Goal: Transaction & Acquisition: Book appointment/travel/reservation

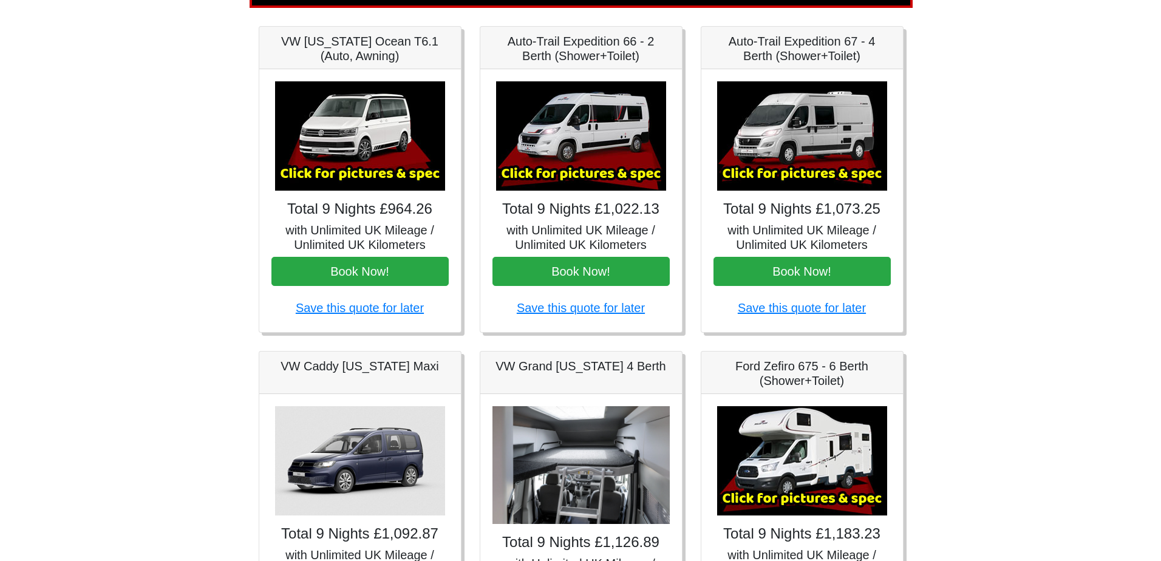
scroll to position [165, 0]
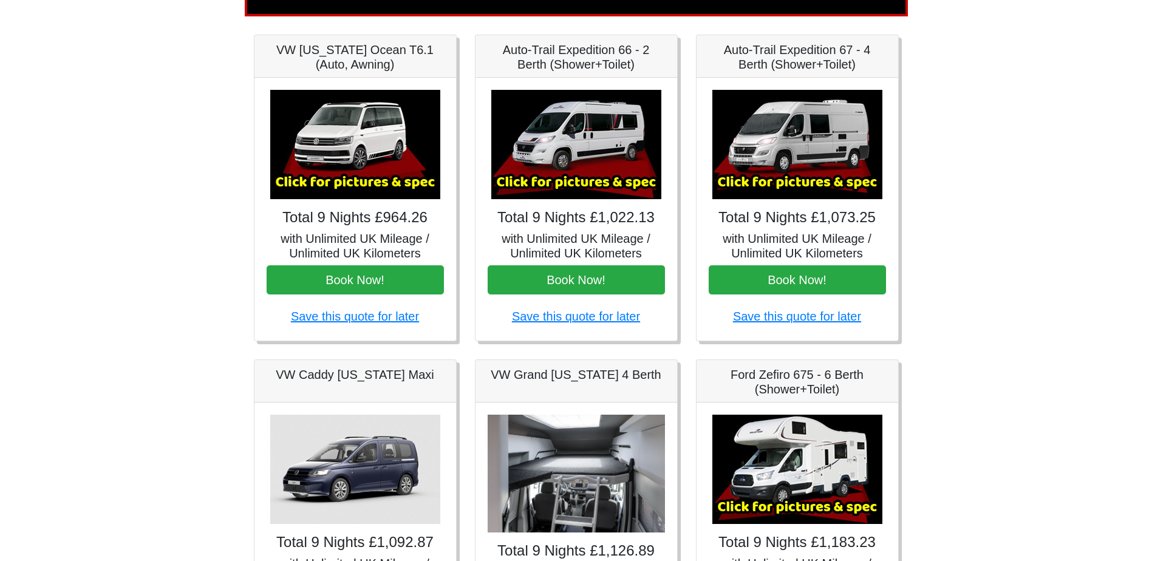
click at [580, 157] on img at bounding box center [576, 144] width 170 height 109
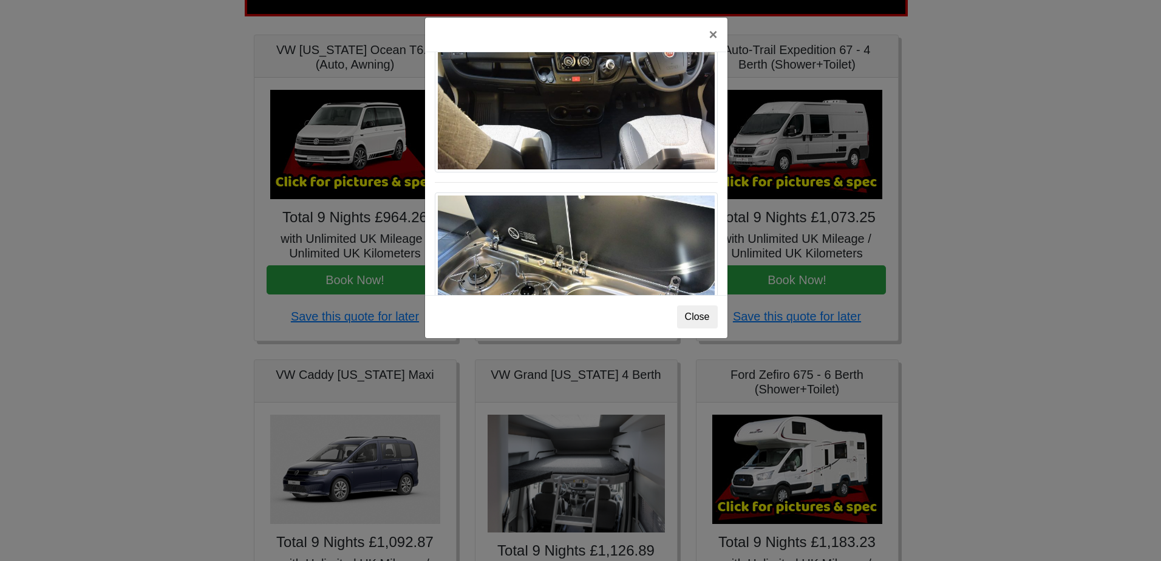
scroll to position [1264, 0]
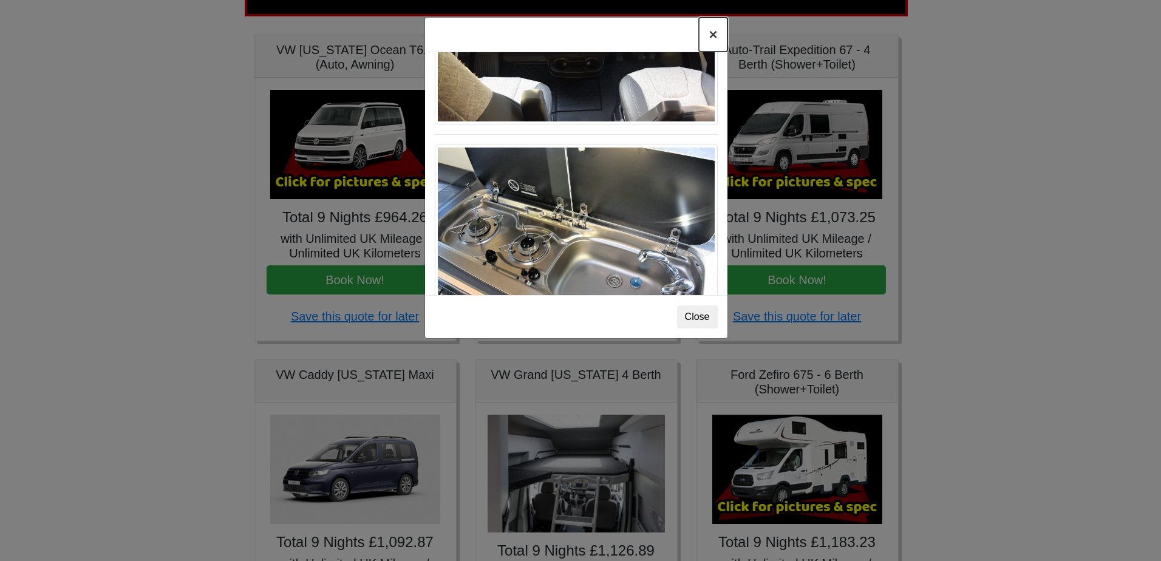
click at [715, 34] on button "×" at bounding box center [713, 35] width 28 height 34
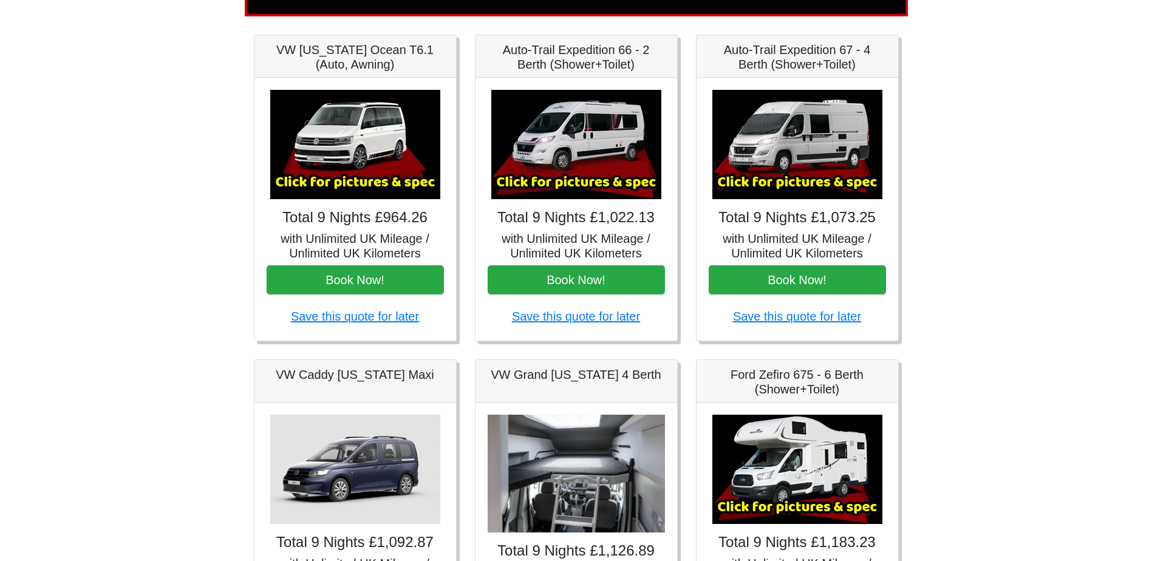
click at [782, 114] on img at bounding box center [798, 144] width 170 height 109
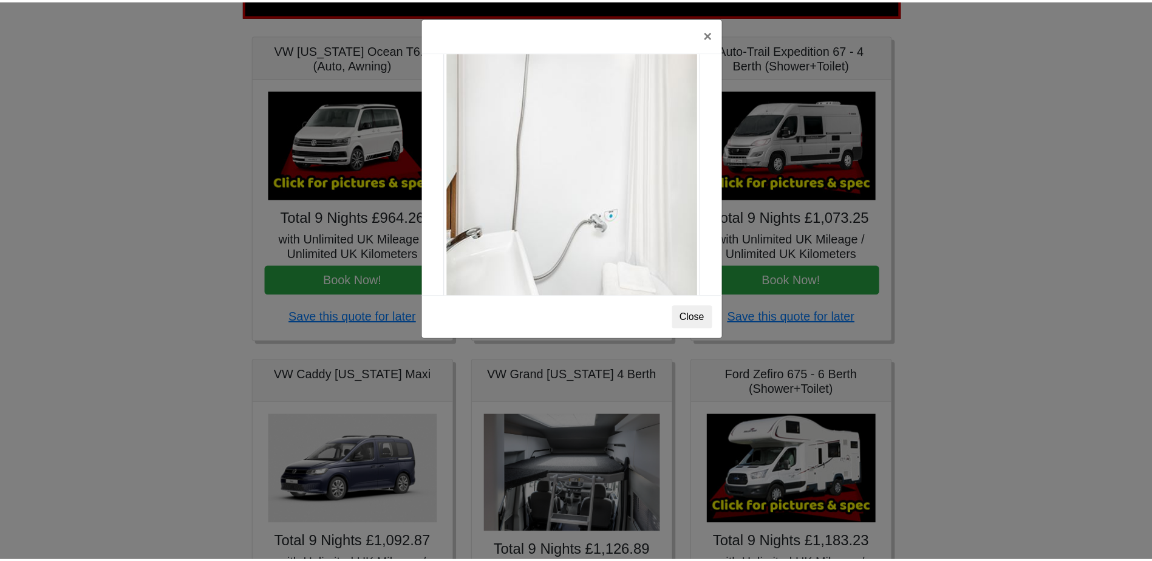
scroll to position [1644, 0]
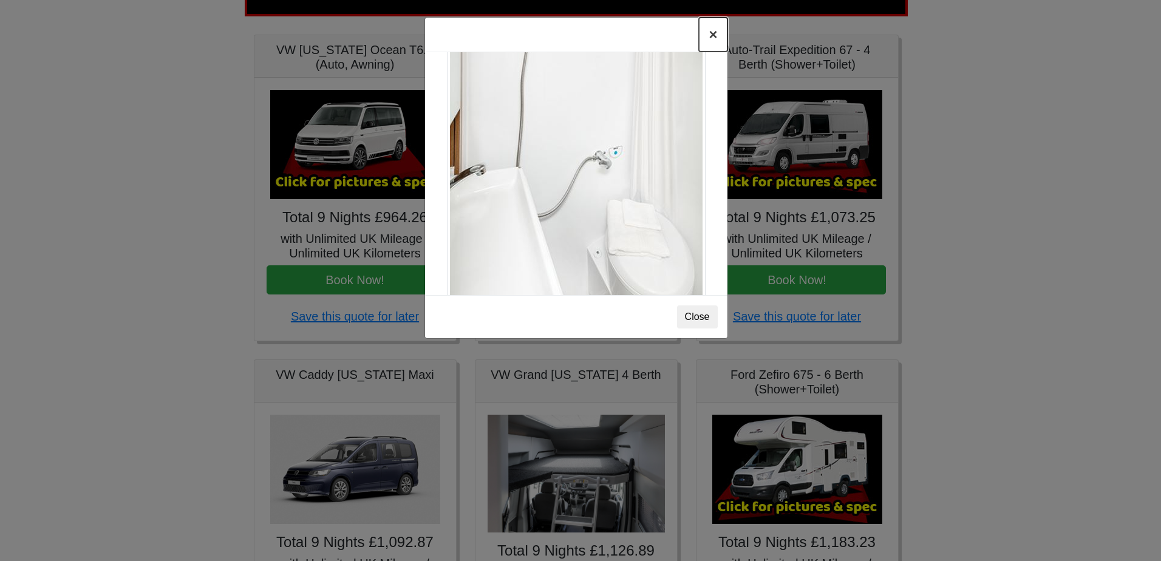
click at [711, 31] on button "×" at bounding box center [713, 35] width 28 height 34
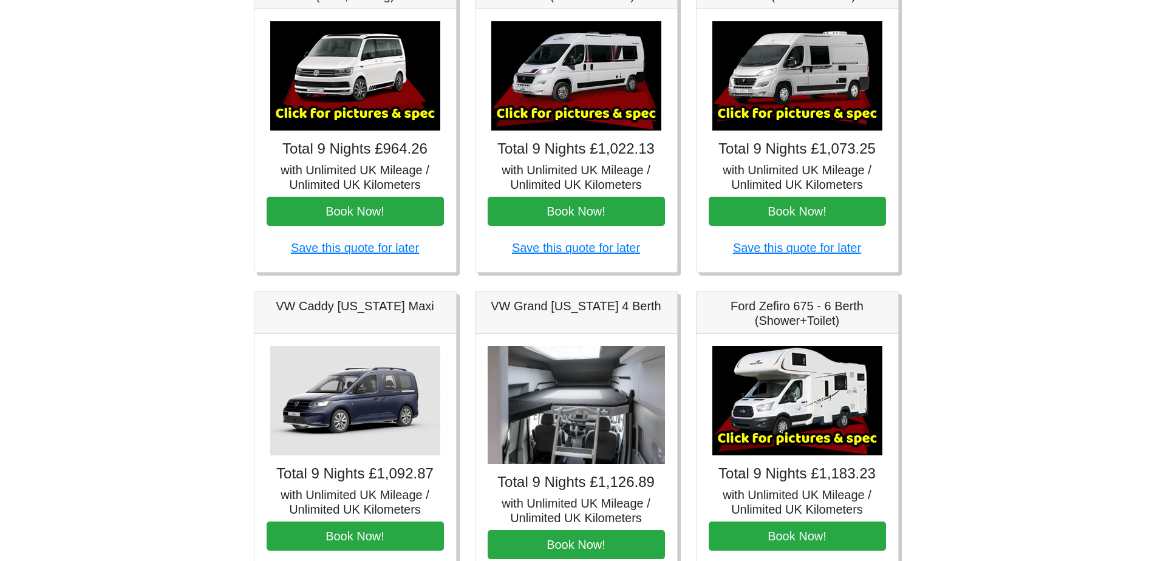
scroll to position [347, 0]
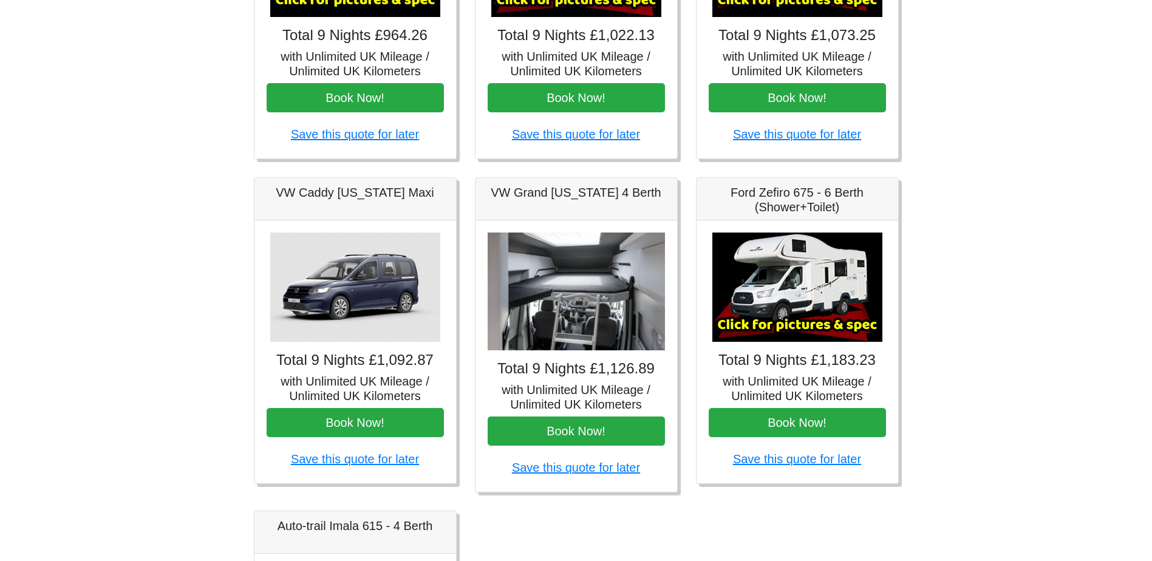
click at [603, 248] on img at bounding box center [576, 292] width 177 height 118
click at [539, 315] on img at bounding box center [576, 292] width 177 height 118
click at [1073, 321] on body "CENTRAL RESERVATIONS FOR ALL ENQUIRIES 00 44 ( 0 ) 1942 778899 Easicampers Book…" at bounding box center [576, 259] width 1152 height 1213
click at [572, 306] on img at bounding box center [576, 292] width 177 height 118
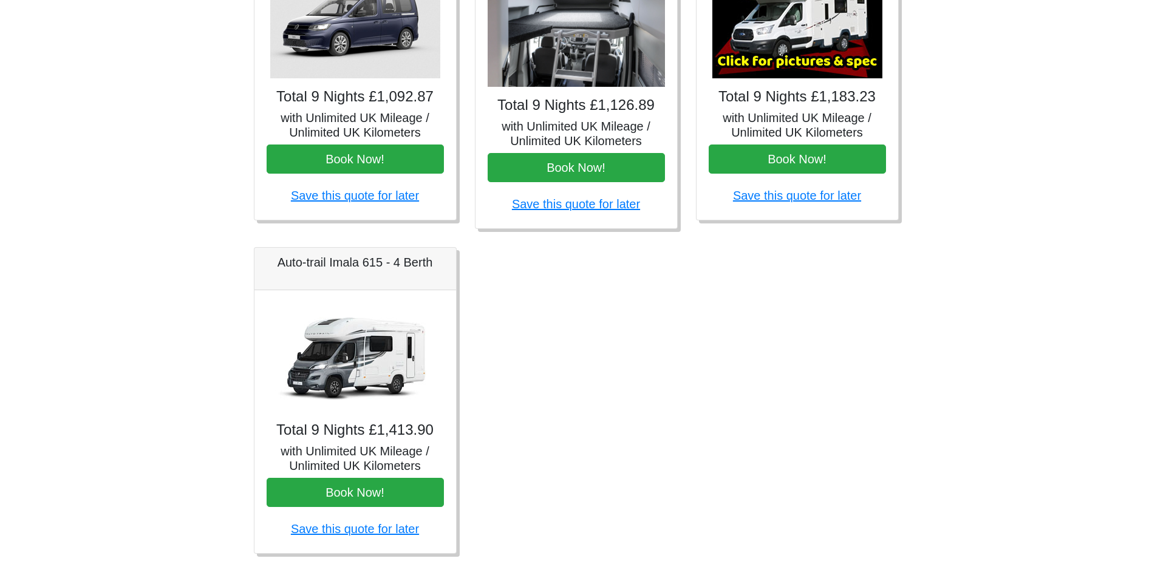
scroll to position [590, 0]
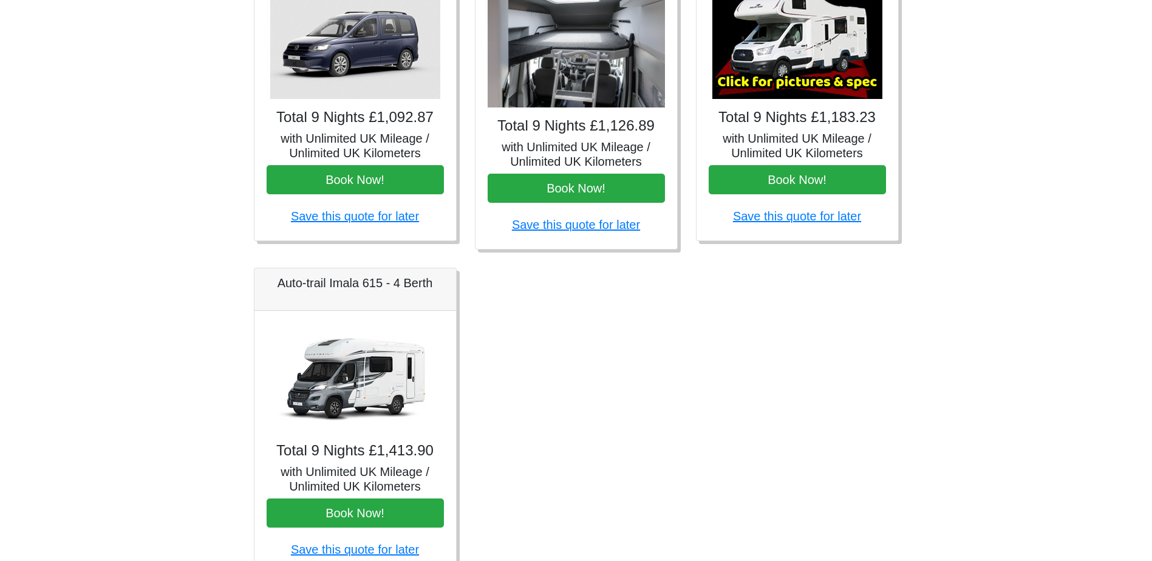
click at [565, 89] on img at bounding box center [576, 49] width 177 height 118
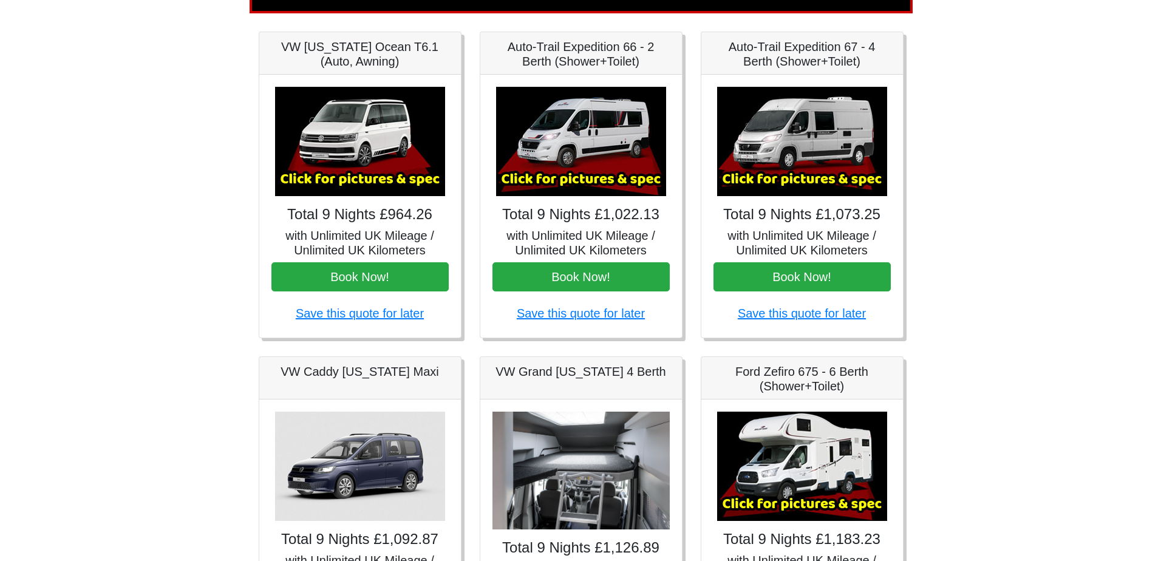
scroll to position [165, 0]
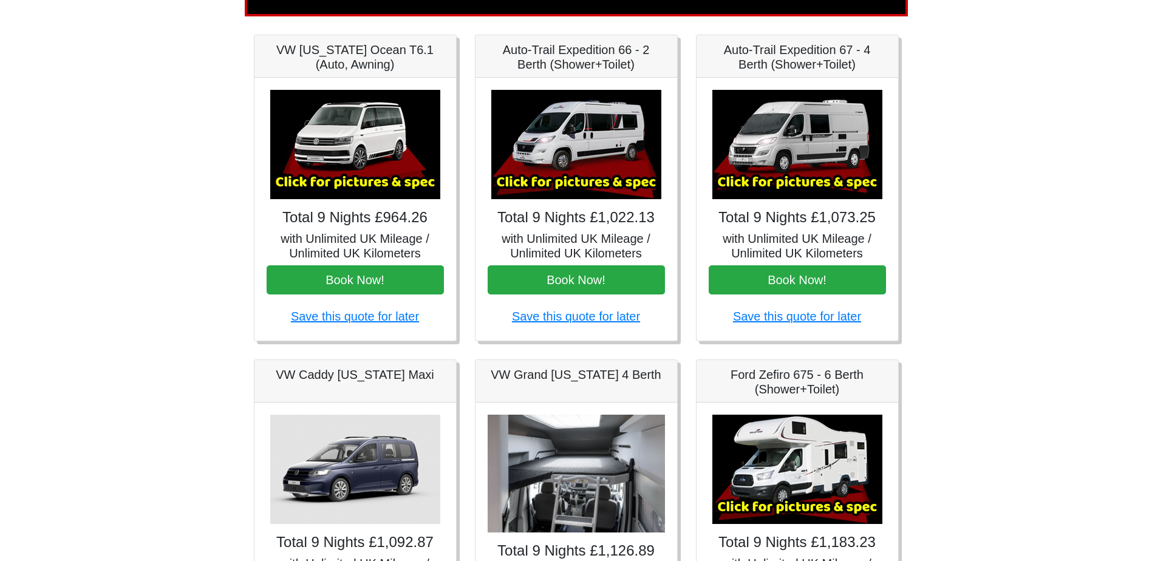
click at [802, 134] on img at bounding box center [798, 144] width 170 height 109
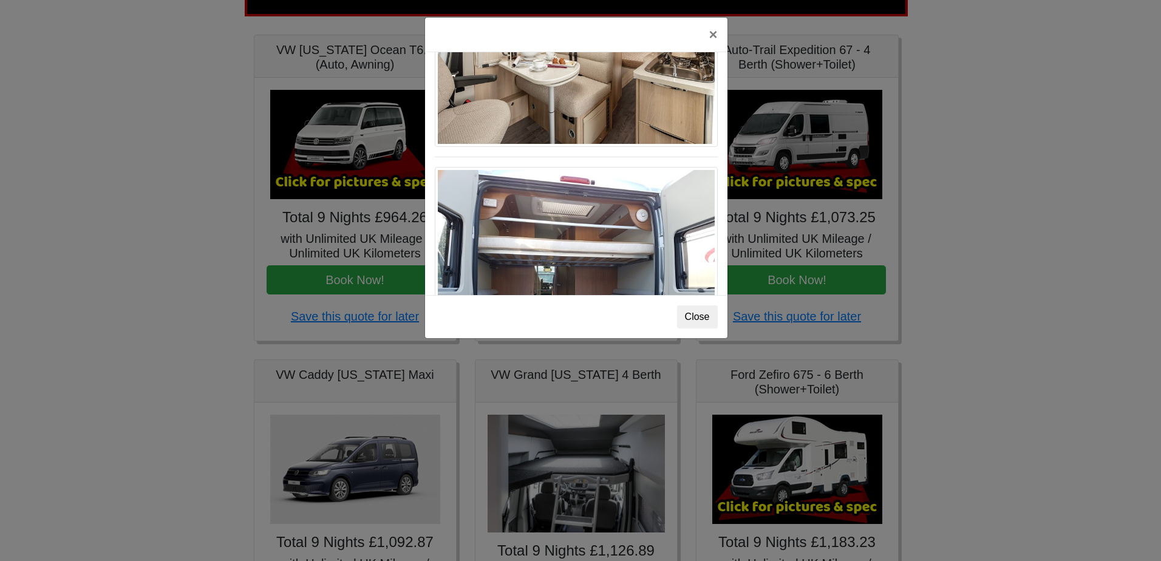
scroll to position [855, 0]
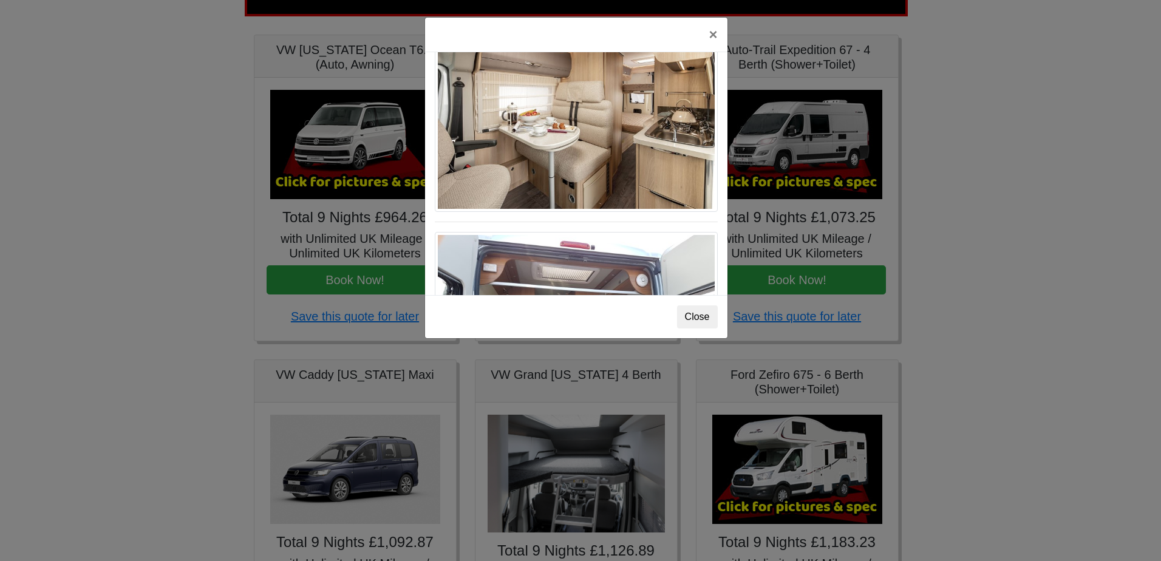
click at [627, 93] on img at bounding box center [576, 116] width 283 height 191
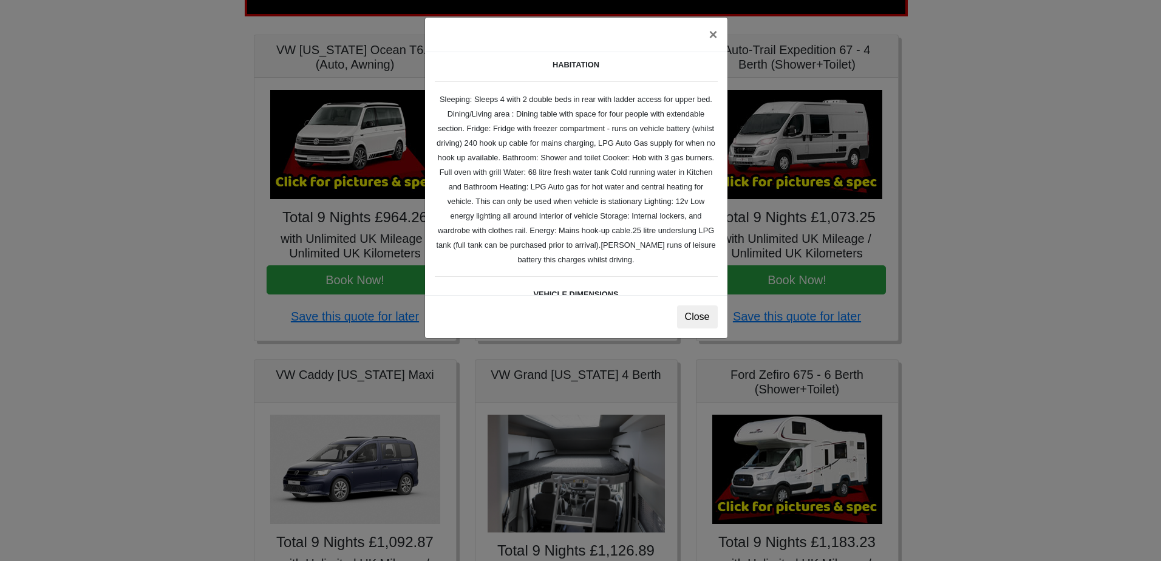
scroll to position [186, 0]
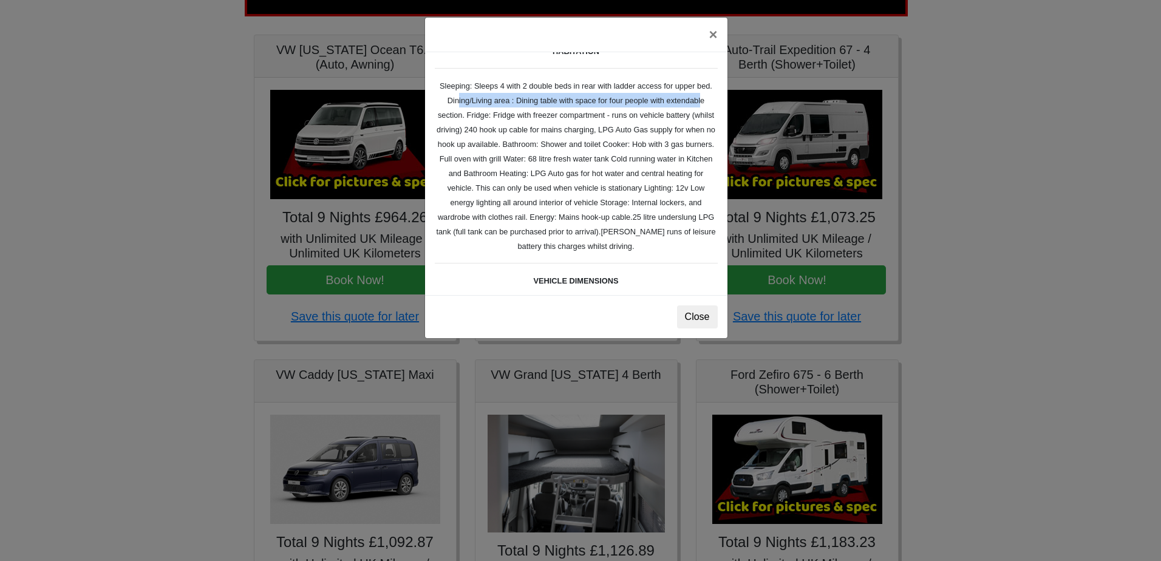
drag, startPoint x: 446, startPoint y: 103, endPoint x: 693, endPoint y: 104, distance: 246.6
click at [693, 104] on small "Auto-trail Tribute 669 Spec TECHNICAL DATA Engine: Fiat Ducato 115bhp, 2 litre …" at bounding box center [576, 154] width 283 height 558
click at [658, 114] on small "Auto-trail Tribute 669 Spec TECHNICAL DATA Engine: Fiat Ducato 115bhp, 2 litre …" at bounding box center [576, 154] width 283 height 558
click at [516, 117] on small "Auto-trail Tribute 669 Spec TECHNICAL DATA Engine: Fiat Ducato 115bhp, 2 litre …" at bounding box center [576, 154] width 283 height 558
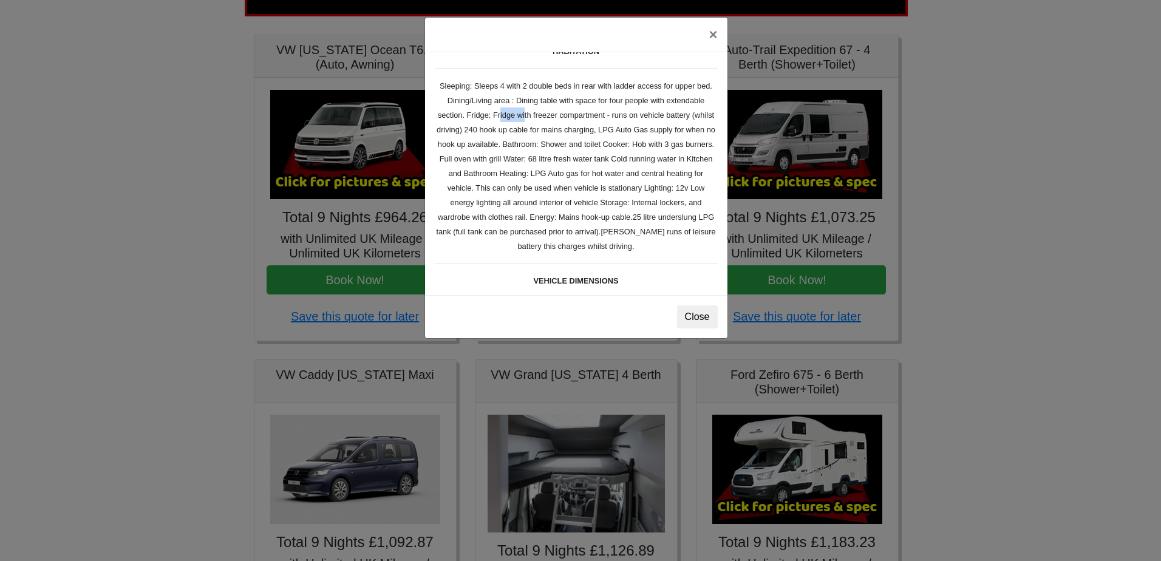
click at [516, 117] on small "Auto-trail Tribute 669 Spec TECHNICAL DATA Engine: Fiat Ducato 115bhp, 2 litre …" at bounding box center [576, 154] width 283 height 558
drag, startPoint x: 516, startPoint y: 117, endPoint x: 560, endPoint y: 114, distance: 44.4
click at [558, 114] on small "Auto-trail Tribute 669 Spec TECHNICAL DATA Engine: Fiat Ducato 115bhp, 2 litre …" at bounding box center [576, 154] width 283 height 558
drag, startPoint x: 491, startPoint y: 130, endPoint x: 522, endPoint y: 143, distance: 33.7
click at [522, 143] on small "Auto-trail Tribute 669 Spec TECHNICAL DATA Engine: Fiat Ducato 115bhp, 2 litre …" at bounding box center [576, 154] width 283 height 558
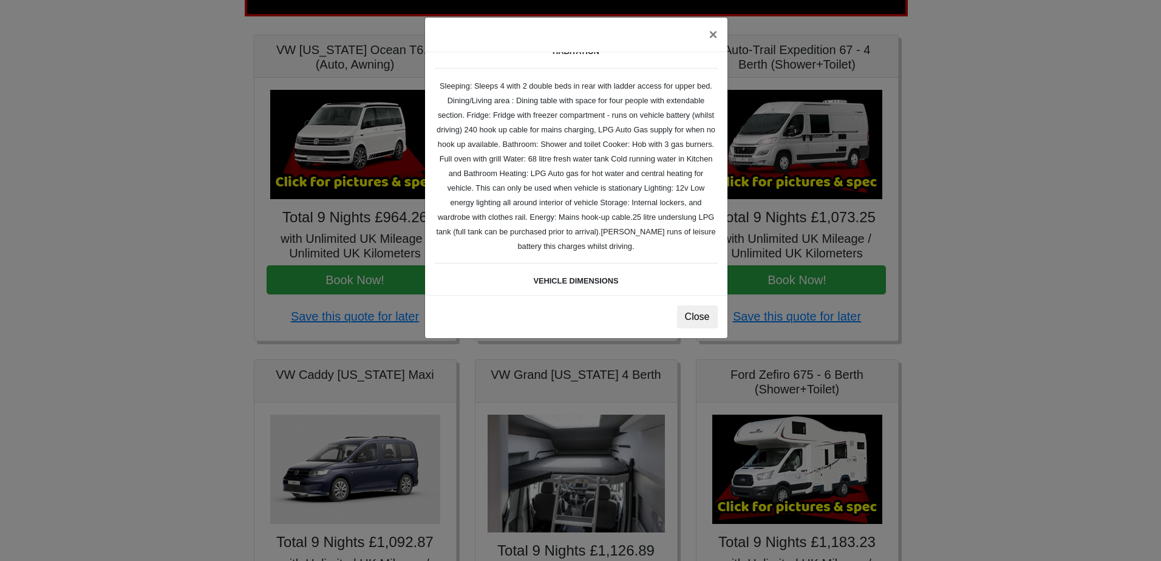
drag, startPoint x: 522, startPoint y: 143, endPoint x: 629, endPoint y: 138, distance: 106.4
click at [629, 138] on div "Auto-trail Tribute 669 Spec TECHNICAL DATA Engine: Fiat Ducato 115bhp, 2 litre …" at bounding box center [576, 173] width 303 height 243
drag, startPoint x: 624, startPoint y: 132, endPoint x: 542, endPoint y: 146, distance: 82.7
click at [542, 146] on small "Auto-trail Tribute 669 Spec TECHNICAL DATA Engine: Fiat Ducato 115bhp, 2 litre …" at bounding box center [576, 154] width 283 height 558
click at [542, 148] on small "Auto-trail Tribute 669 Spec TECHNICAL DATA Engine: Fiat Ducato 115bhp, 2 litre …" at bounding box center [576, 154] width 283 height 558
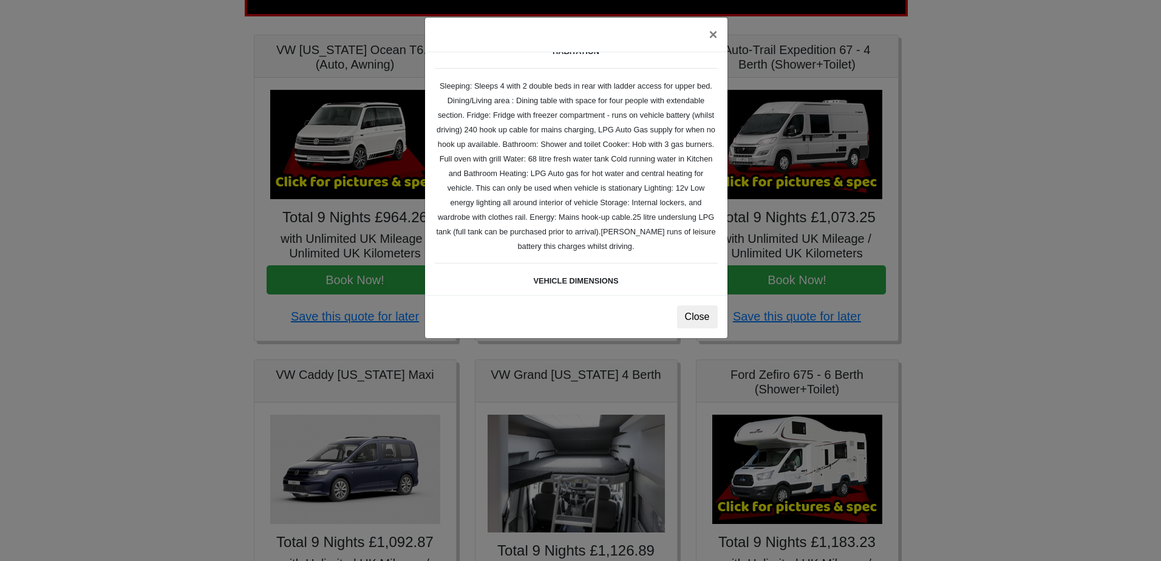
click at [550, 160] on small "Auto-trail Tribute 669 Spec TECHNICAL DATA Engine: Fiat Ducato 115bhp, 2 litre …" at bounding box center [576, 154] width 283 height 558
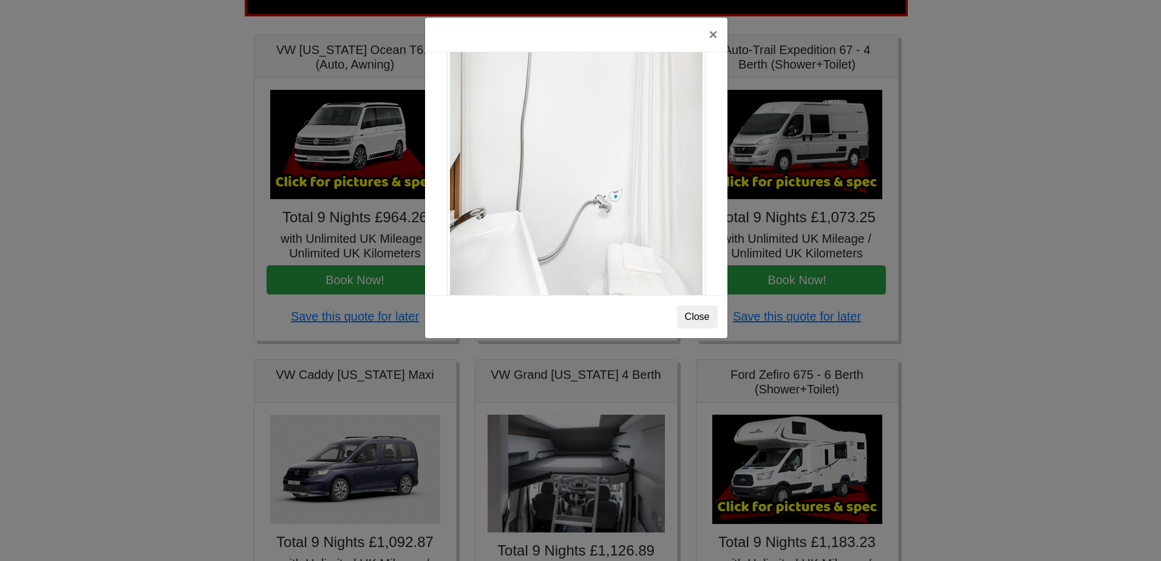
scroll to position [1644, 0]
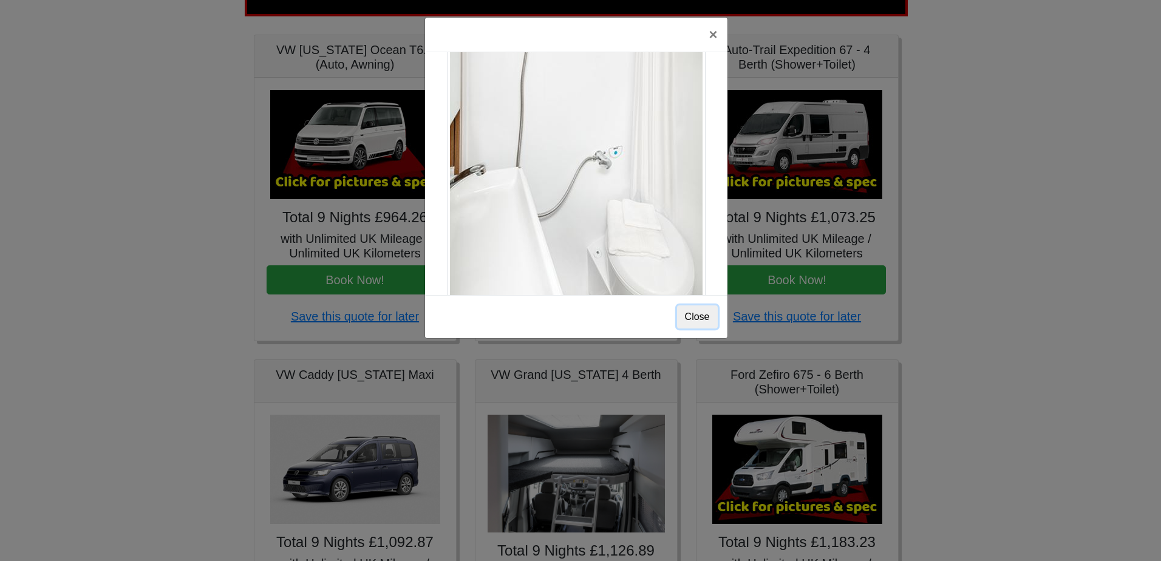
click at [706, 316] on button "Close" at bounding box center [697, 317] width 41 height 23
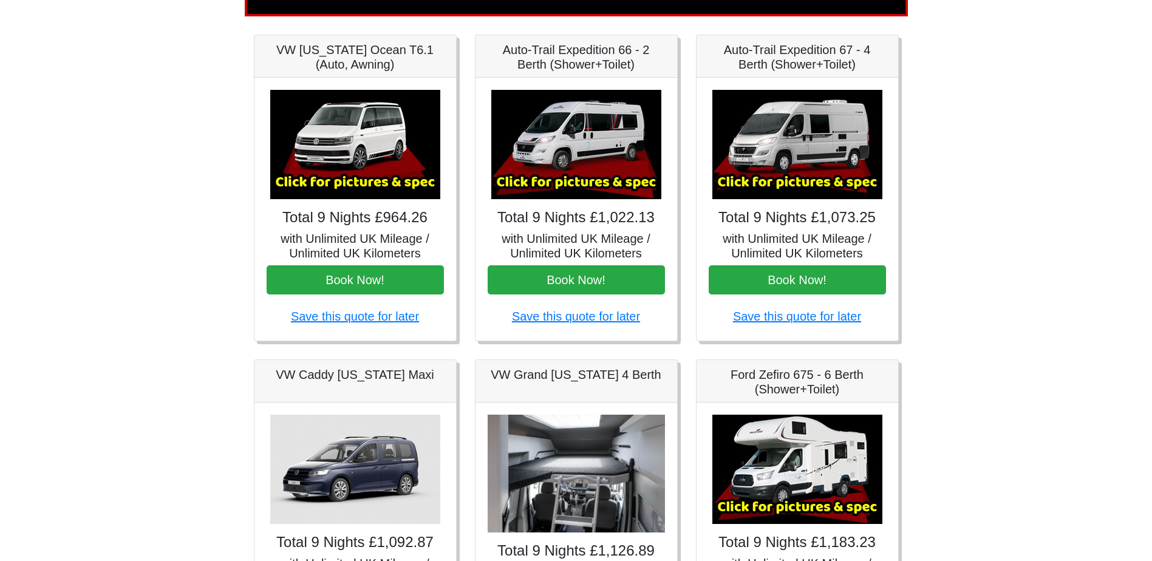
click at [830, 153] on img at bounding box center [798, 144] width 170 height 109
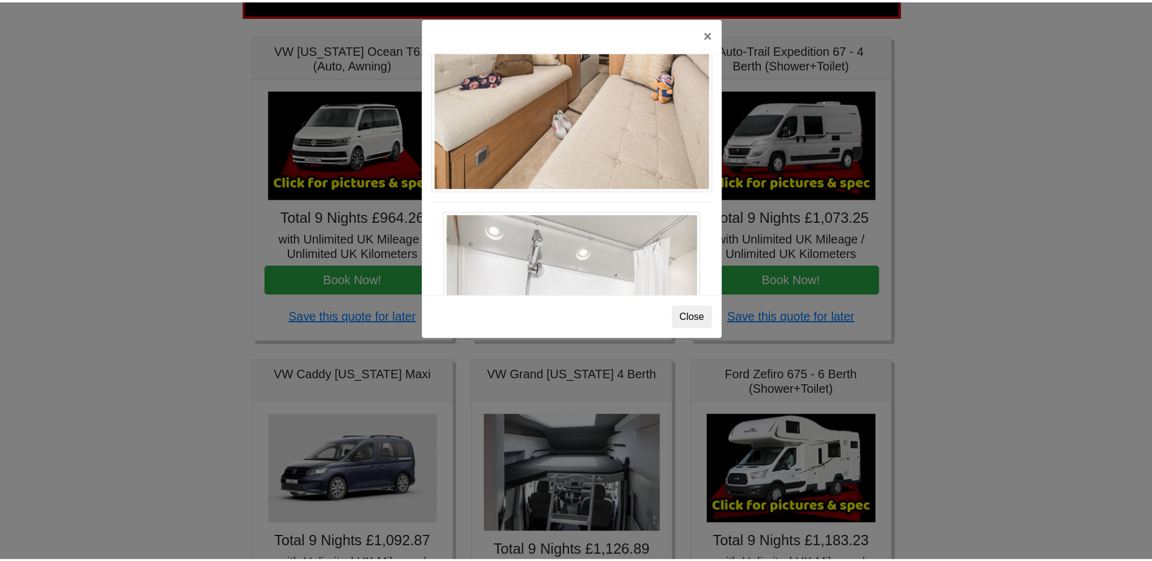
scroll to position [1341, 0]
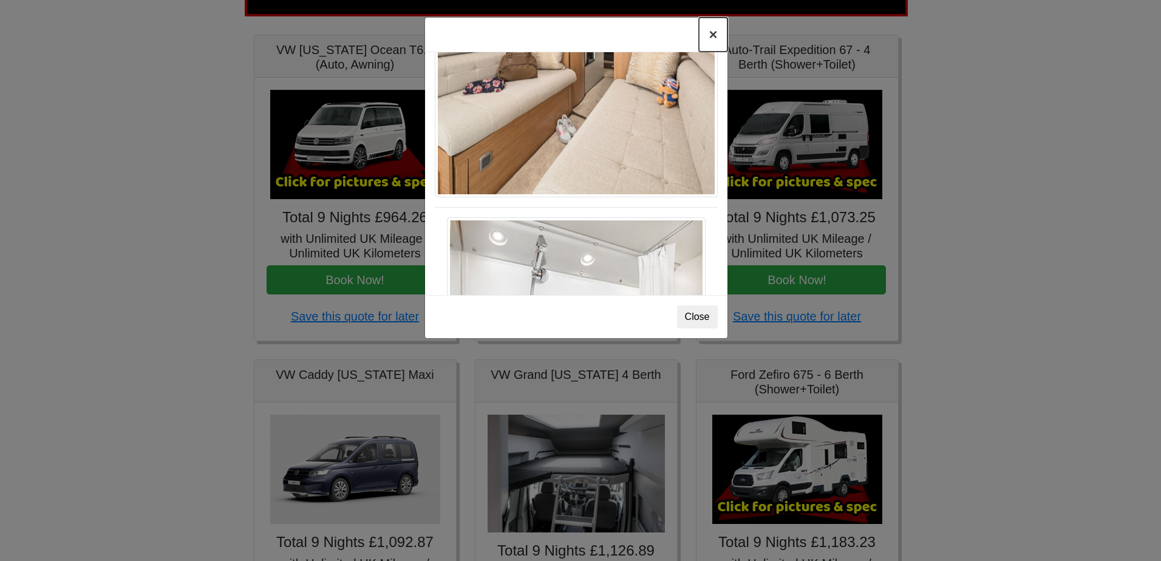
click at [712, 33] on button "×" at bounding box center [713, 35] width 28 height 34
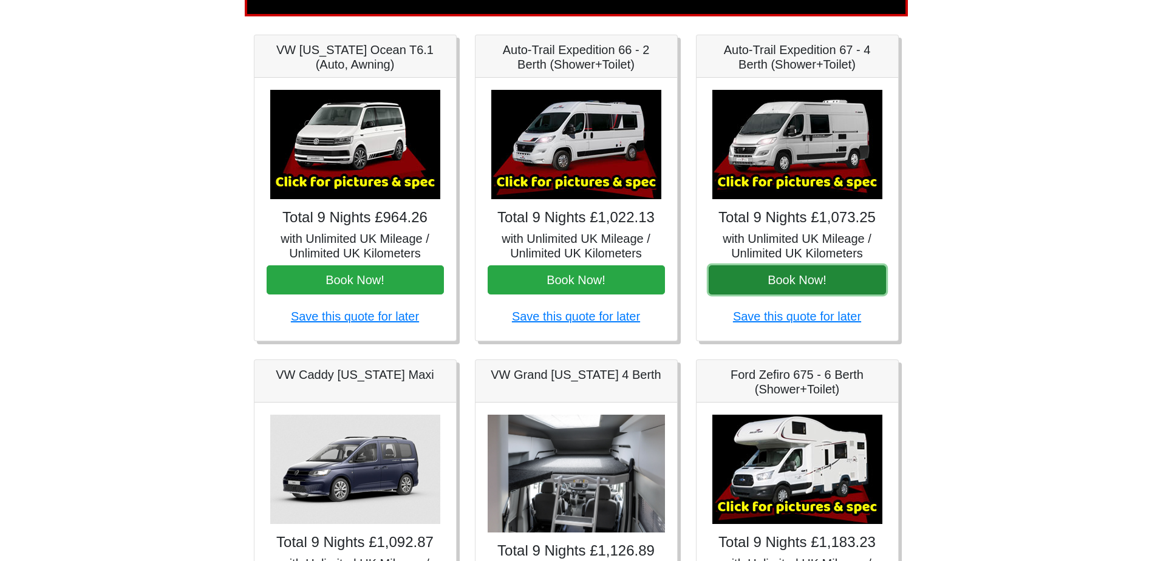
click at [796, 292] on button "Book Now!" at bounding box center [797, 279] width 177 height 29
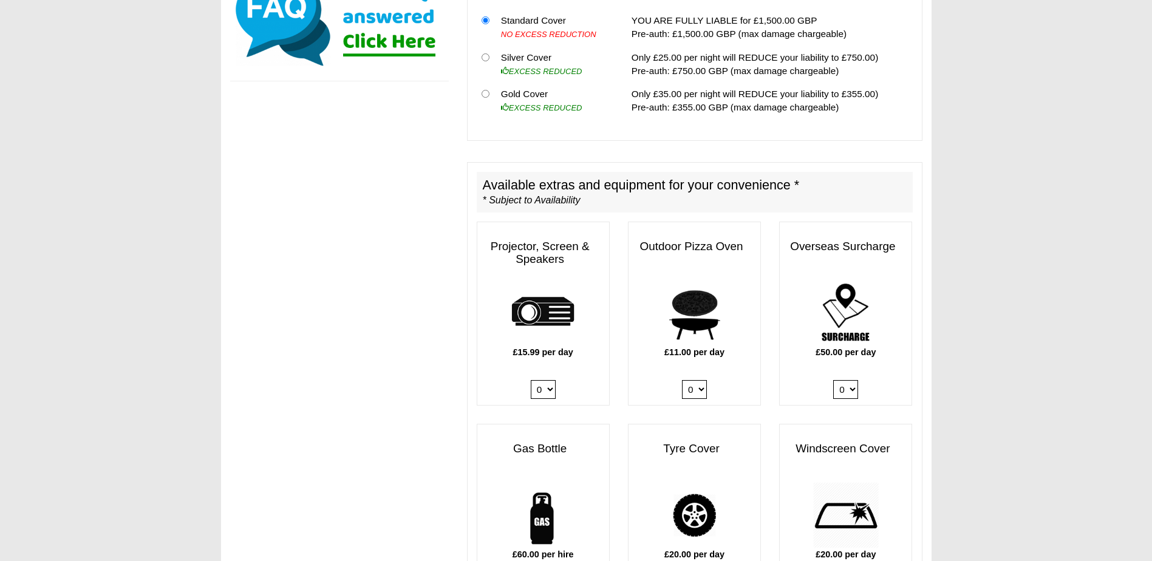
scroll to position [486, 0]
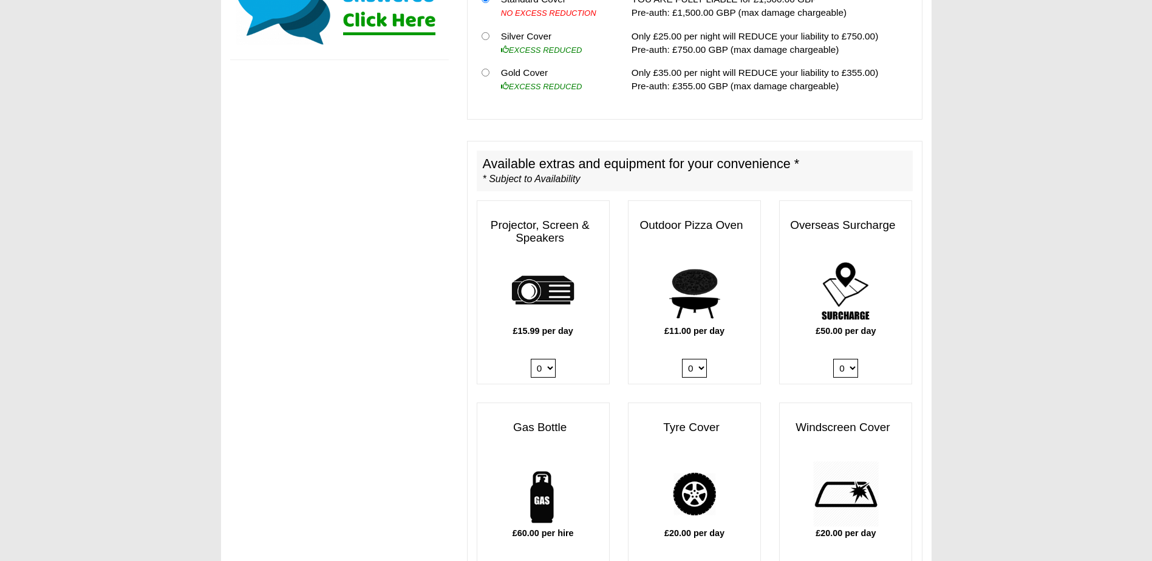
click at [853, 359] on select "0 1" at bounding box center [845, 368] width 25 height 19
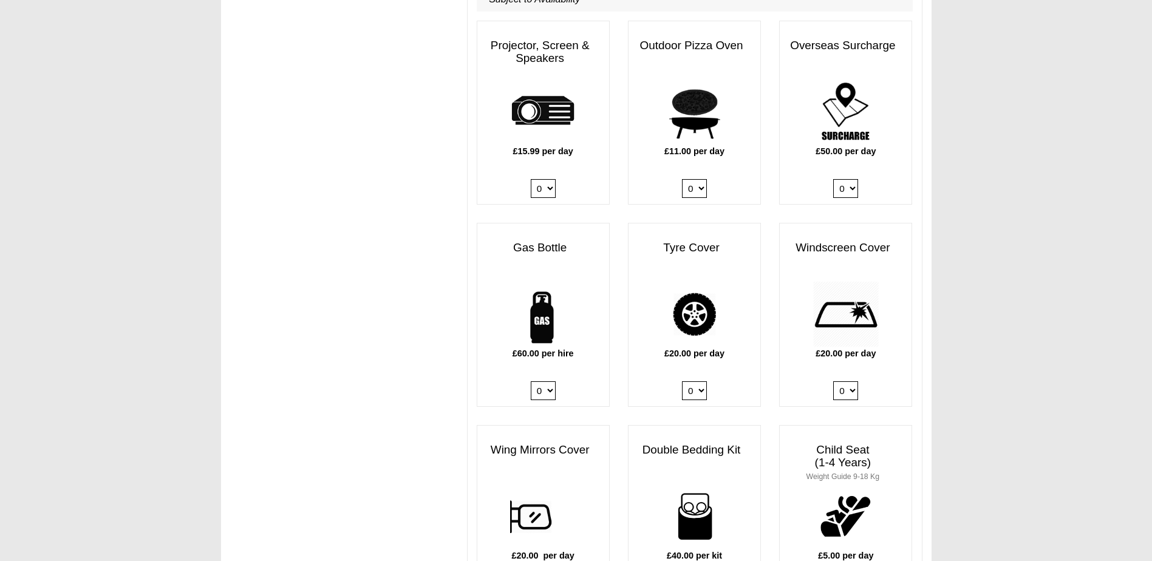
scroll to position [668, 0]
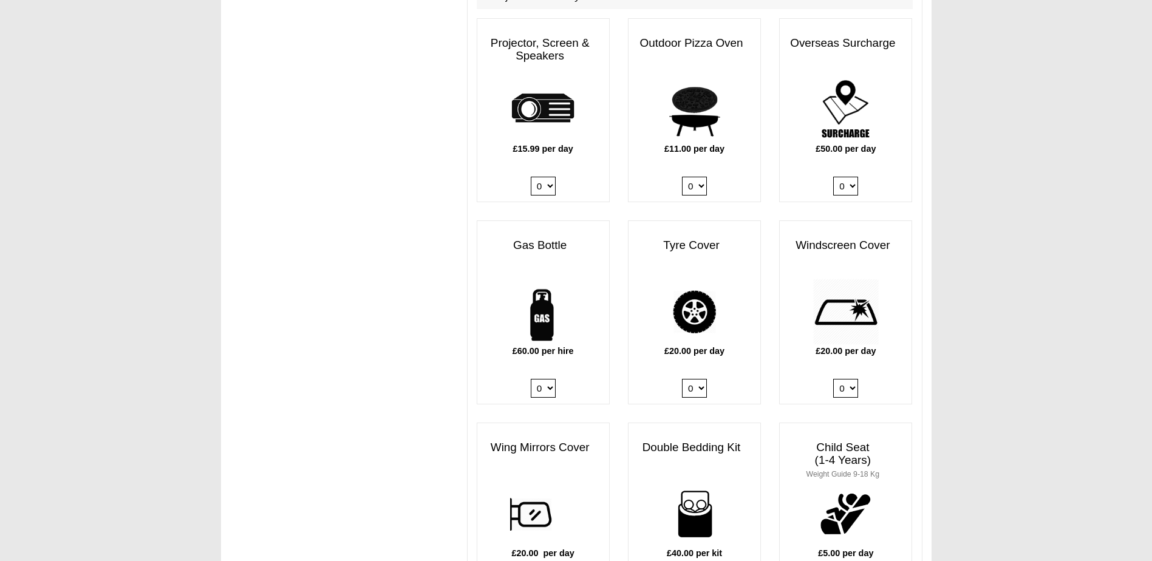
click at [549, 380] on select "0 1" at bounding box center [543, 388] width 25 height 19
click at [1073, 397] on body "[DATE] ------- 2025 ------- Sorry, you dont qualify :( CENTRAL RESERVATIONS FOR…" at bounding box center [576, 524] width 1152 height 2385
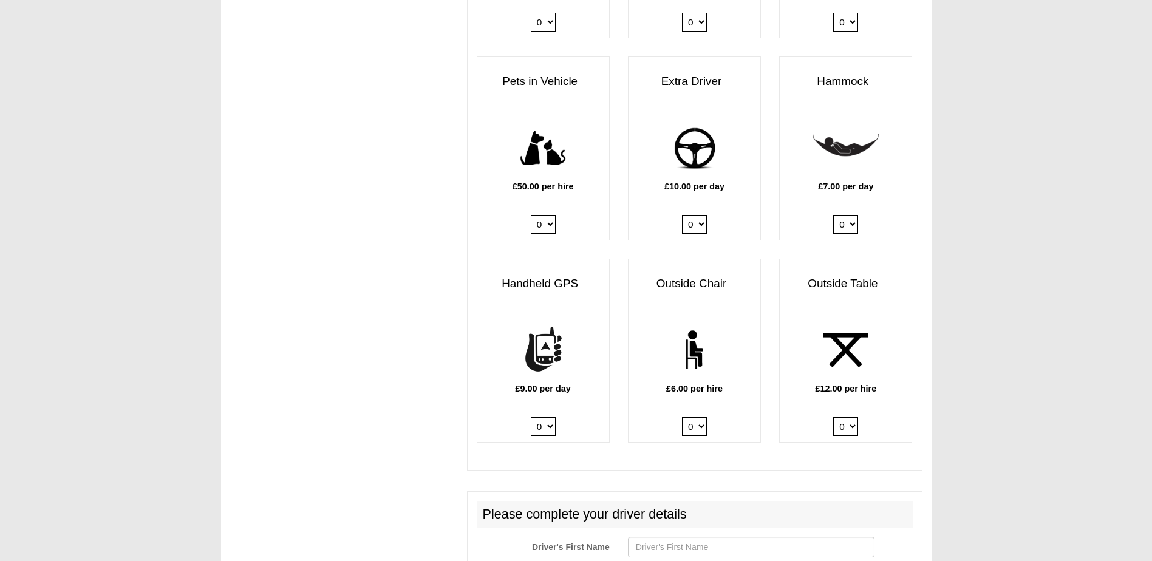
scroll to position [1458, 0]
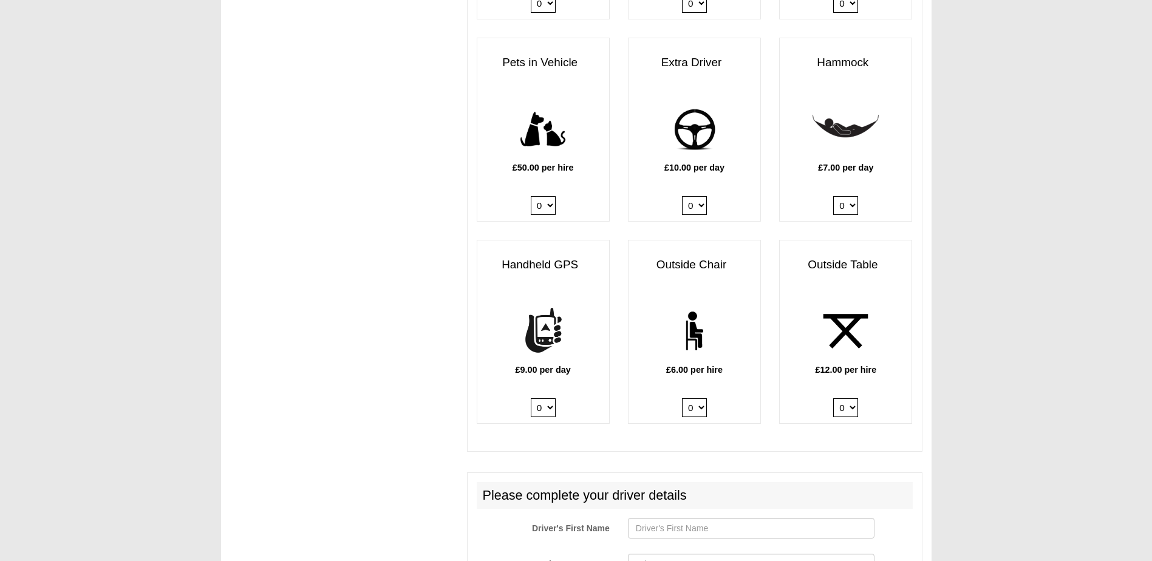
click at [694, 398] on select "0 1 2 3 4 5 6" at bounding box center [694, 407] width 25 height 19
select select "Outside Chair x QTY 2 @ 6.00 GBP per hire."
click at [682, 398] on select "0 1 2 3 4 5 6" at bounding box center [694, 407] width 25 height 19
click at [848, 405] on select "0 1 2" at bounding box center [845, 407] width 25 height 19
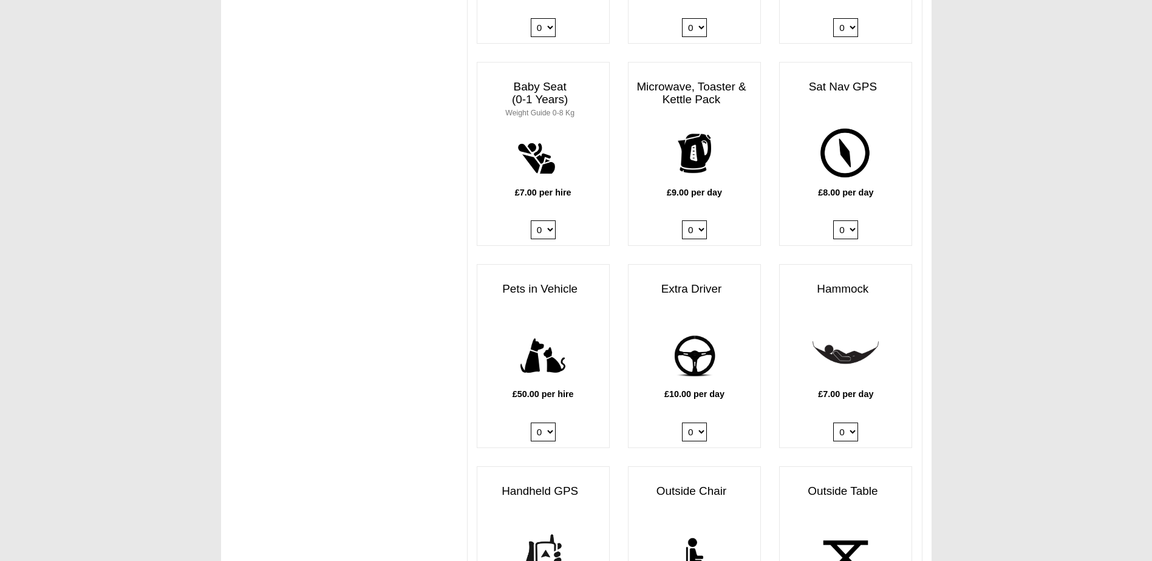
scroll to position [1215, 0]
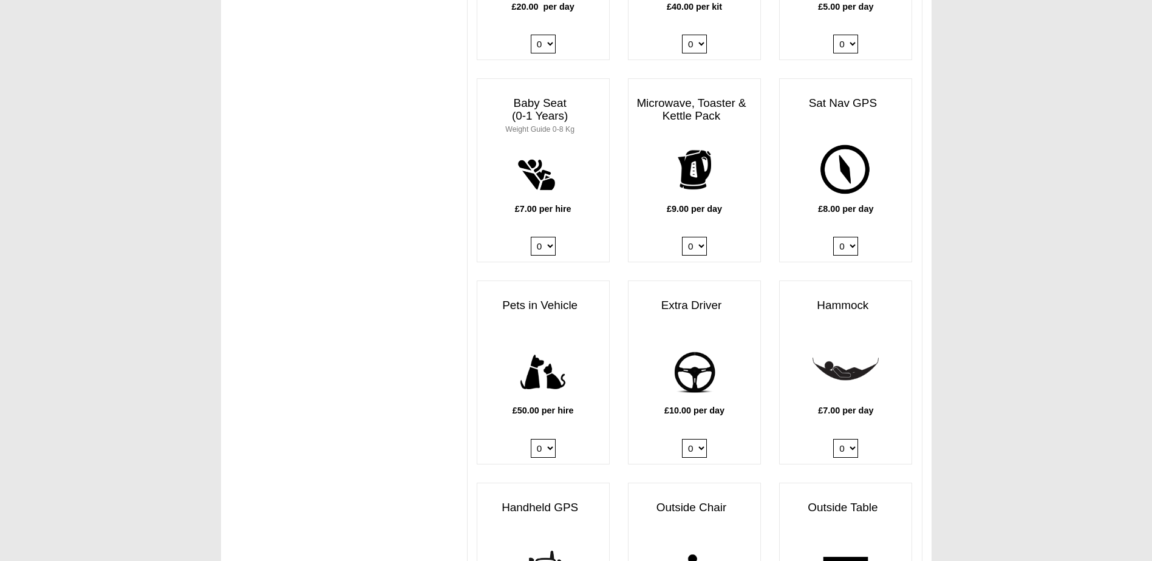
click at [685, 439] on select "0 1" at bounding box center [694, 448] width 25 height 19
click at [686, 439] on select "0 1" at bounding box center [694, 448] width 25 height 19
click at [691, 439] on select "0 1" at bounding box center [694, 448] width 25 height 19
click at [692, 439] on select "0 1" at bounding box center [694, 448] width 25 height 19
click at [696, 443] on select "0 1" at bounding box center [694, 448] width 25 height 19
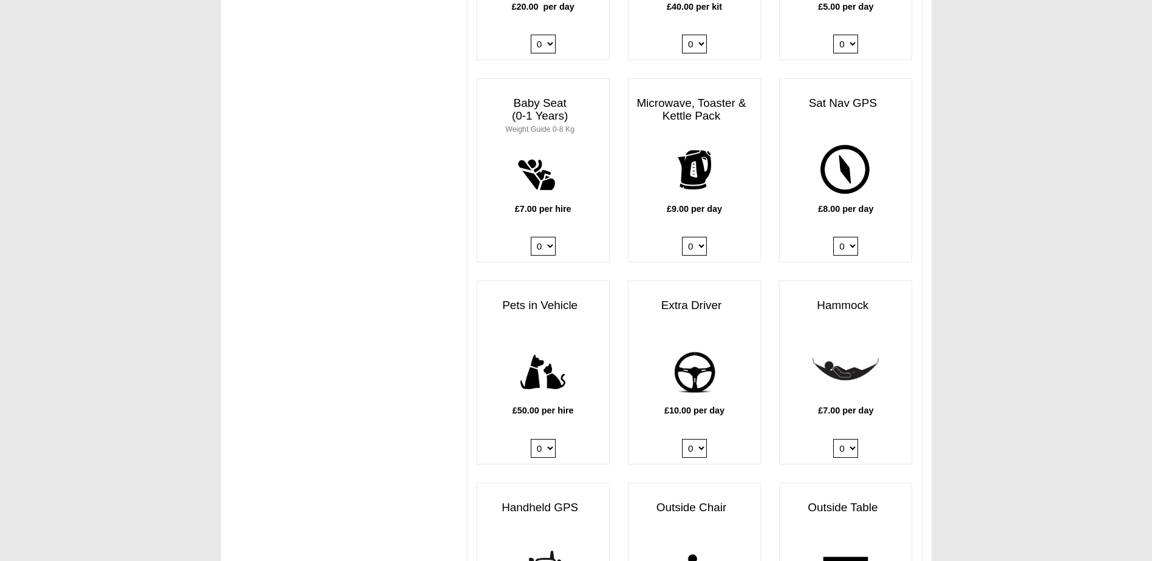
click at [737, 462] on div "Projector, Screen & Speakers £15.99 per day 0 1 Outdoor Pizza Oven £11.00 per d…" at bounding box center [695, 79] width 454 height 1214
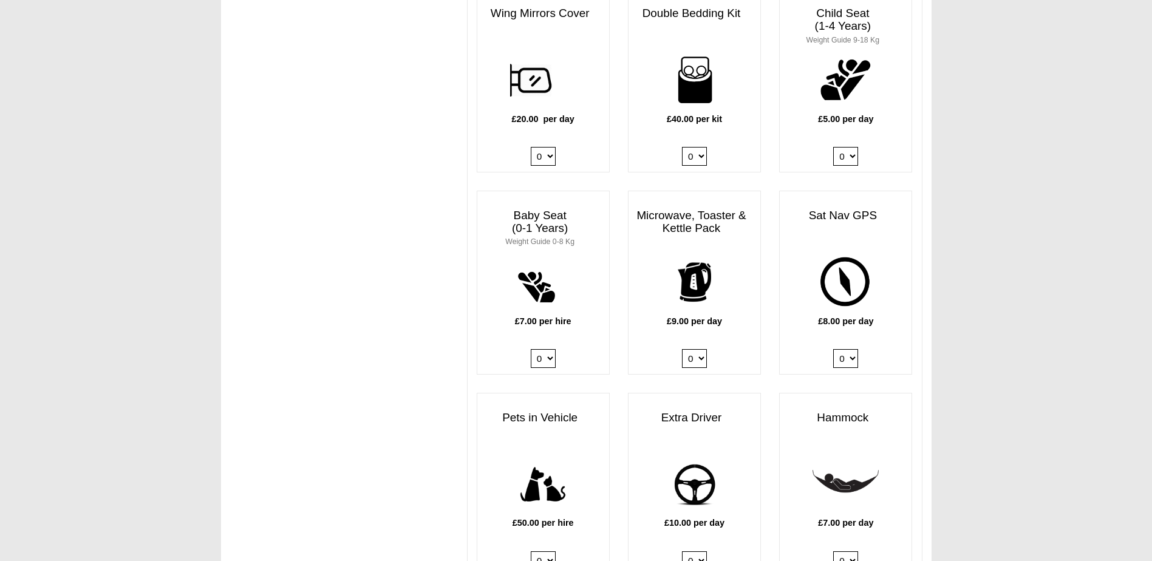
scroll to position [1093, 0]
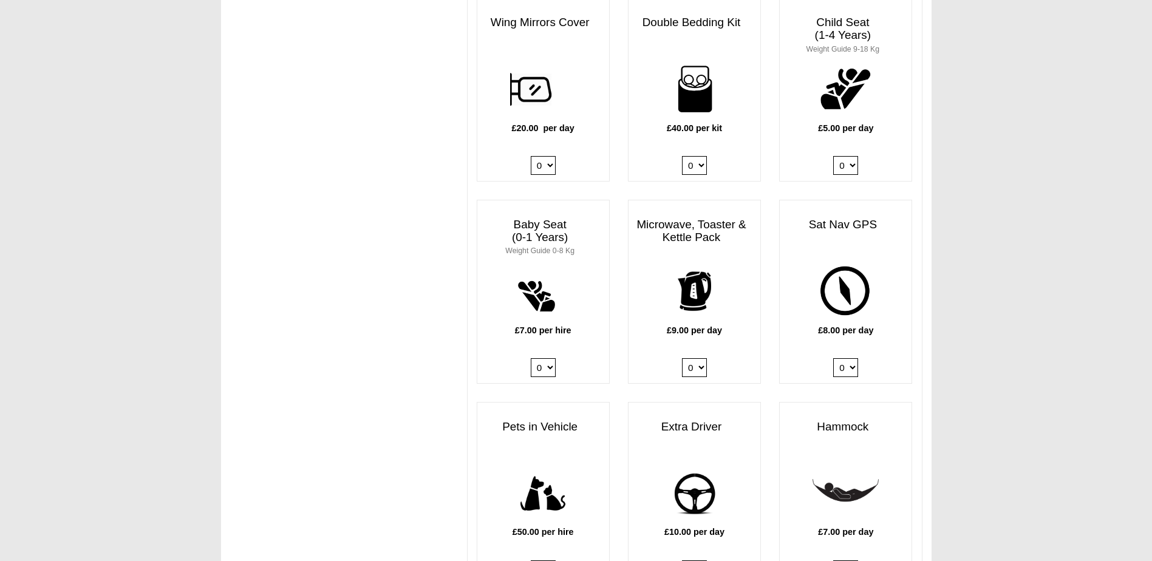
click at [697, 360] on select "0 1" at bounding box center [694, 367] width 25 height 19
select select "Kitchen Pack x QTY 1 @ 9.00 GBP per day."
click at [682, 358] on select "0 1" at bounding box center [694, 367] width 25 height 19
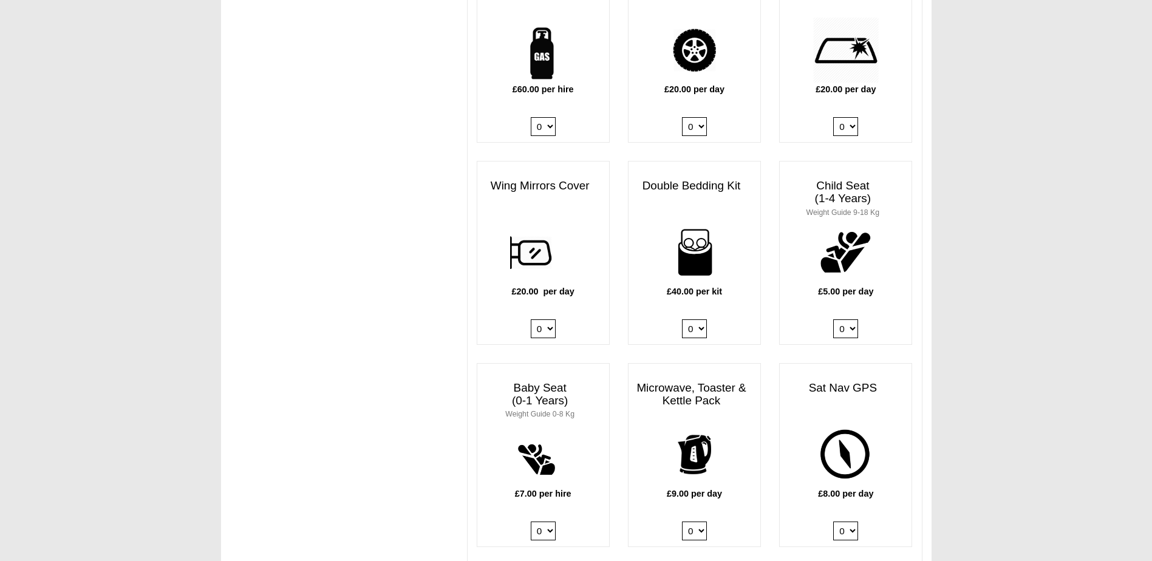
scroll to position [911, 0]
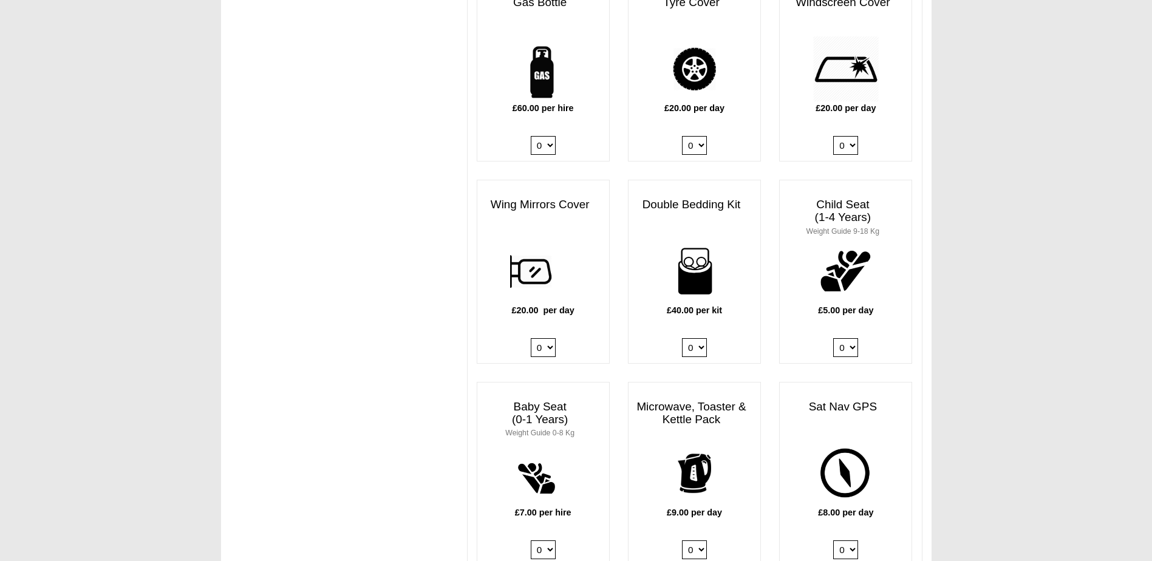
click at [691, 338] on select "0 1 2 3 4" at bounding box center [694, 347] width 25 height 19
select select "Double Bedding Kit x QTY 2 @ 40.00 GBP per kit."
click at [682, 338] on select "0 1 2 3 4" at bounding box center [694, 347] width 25 height 19
click at [693, 395] on h3 "Microwave, Toaster & Kettle Pack" at bounding box center [695, 414] width 132 height 38
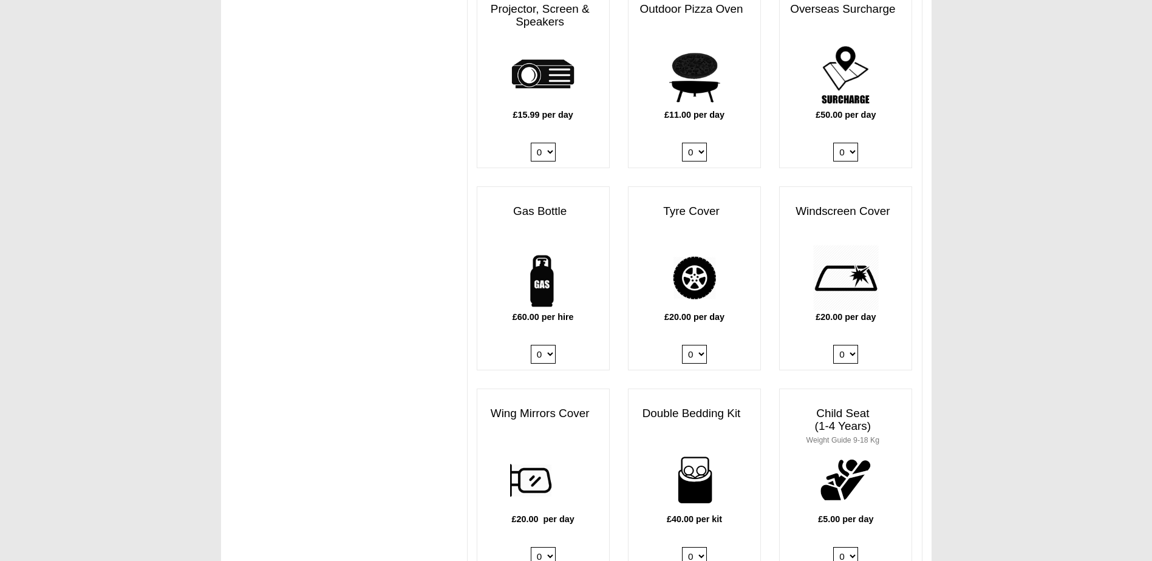
scroll to position [668, 0]
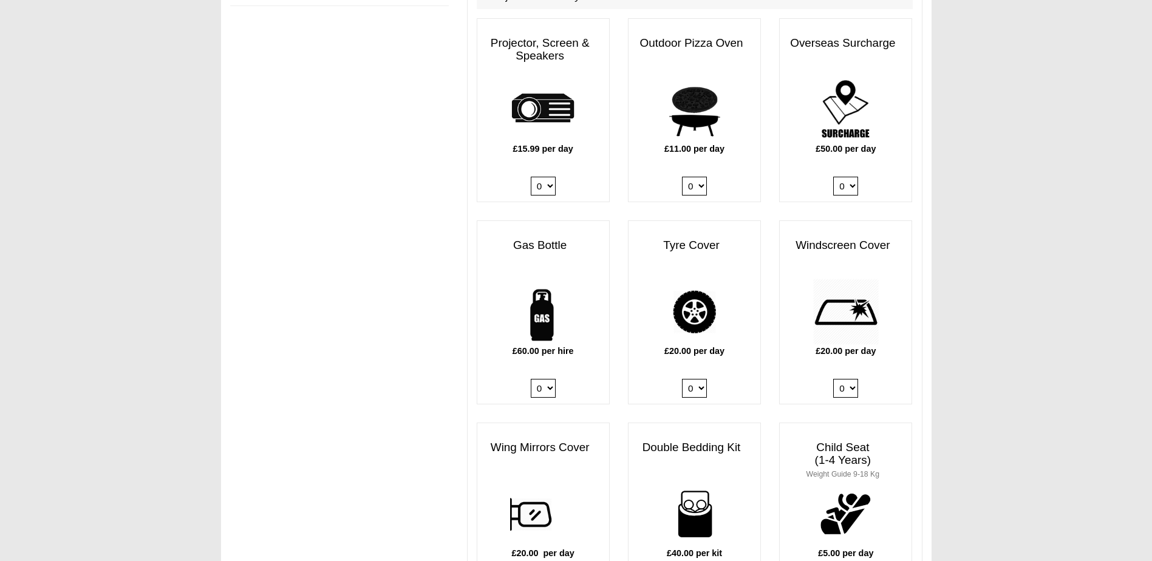
click at [536, 379] on select "0 1" at bounding box center [543, 388] width 25 height 19
select select "Gas Bottle x QTY 1 @ 60.00 GBP per hire."
click at [531, 379] on select "0 1" at bounding box center [543, 388] width 25 height 19
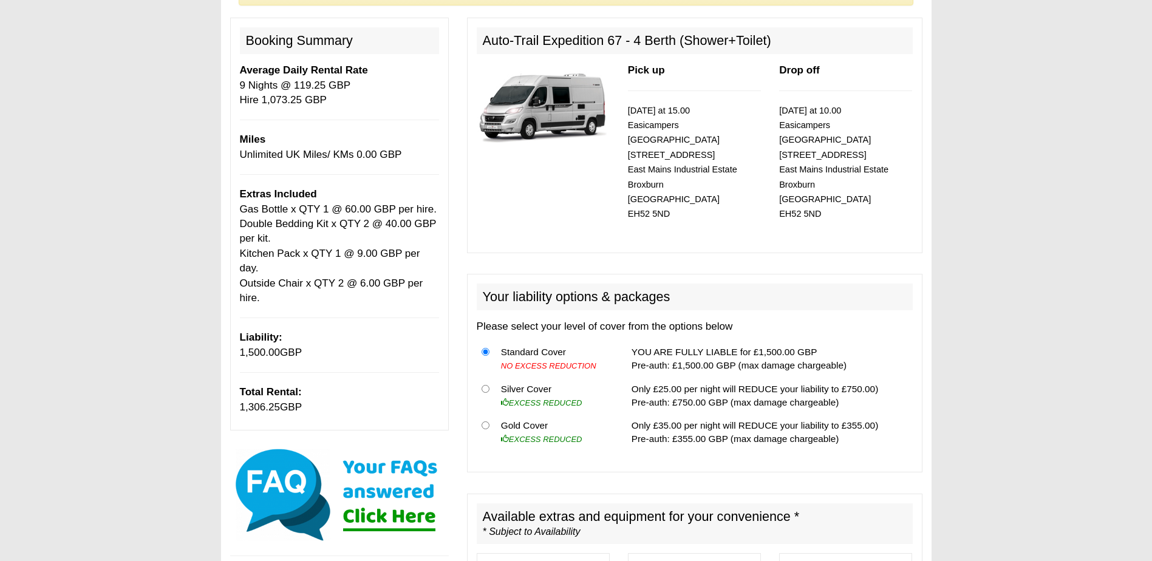
scroll to position [112, 0]
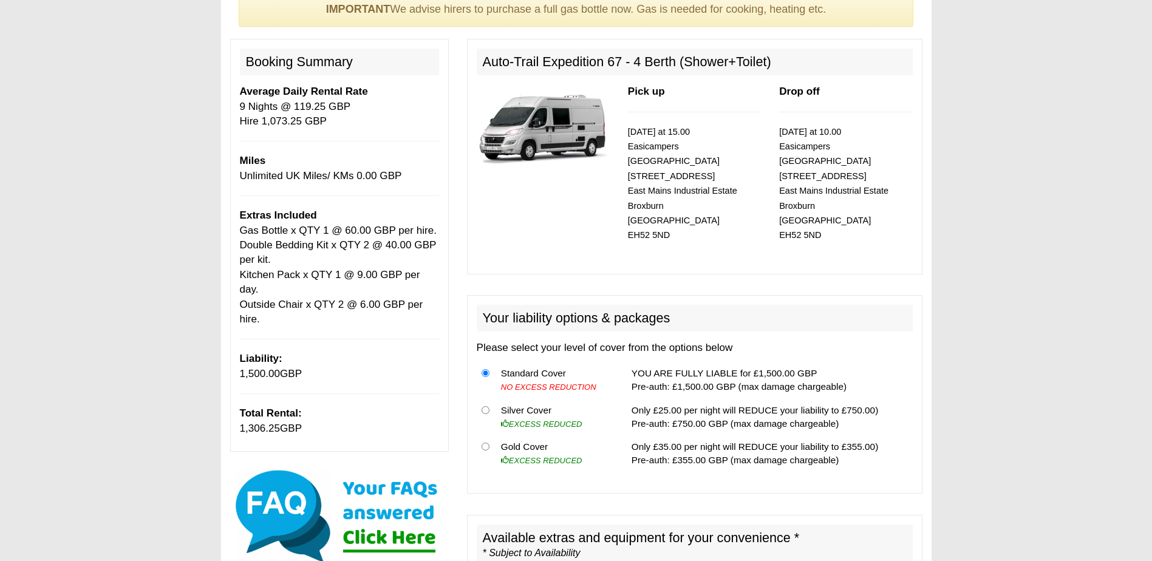
click at [241, 423] on span "1,306.25" at bounding box center [260, 429] width 41 height 12
click at [276, 423] on span "1,306.25" at bounding box center [260, 429] width 41 height 12
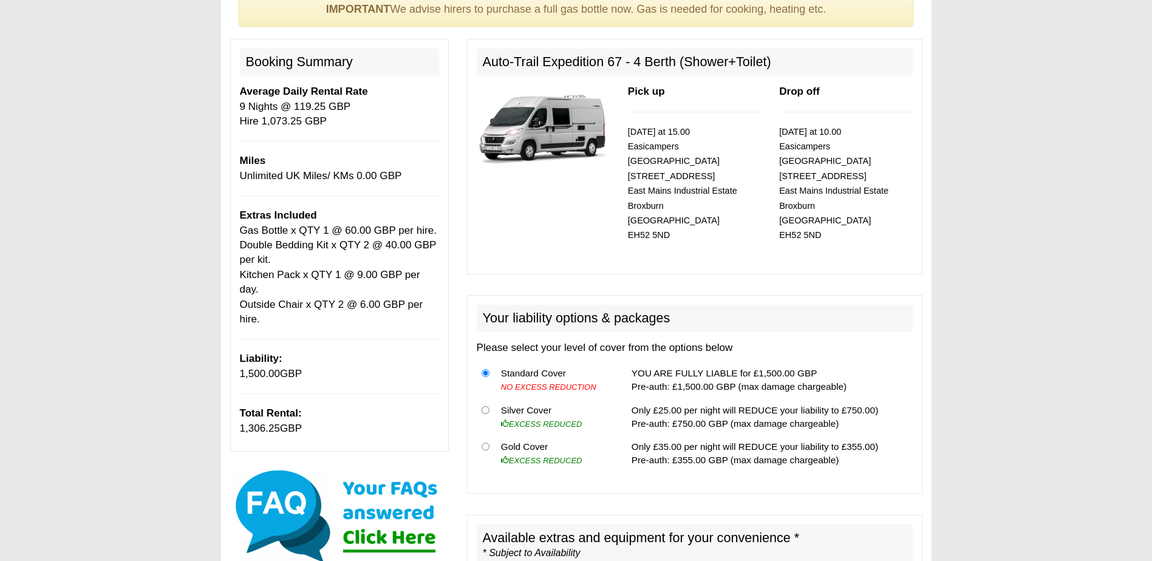
click at [278, 423] on span "1,306.25" at bounding box center [260, 429] width 41 height 12
click at [247, 423] on span "1,306.25" at bounding box center [260, 429] width 41 height 12
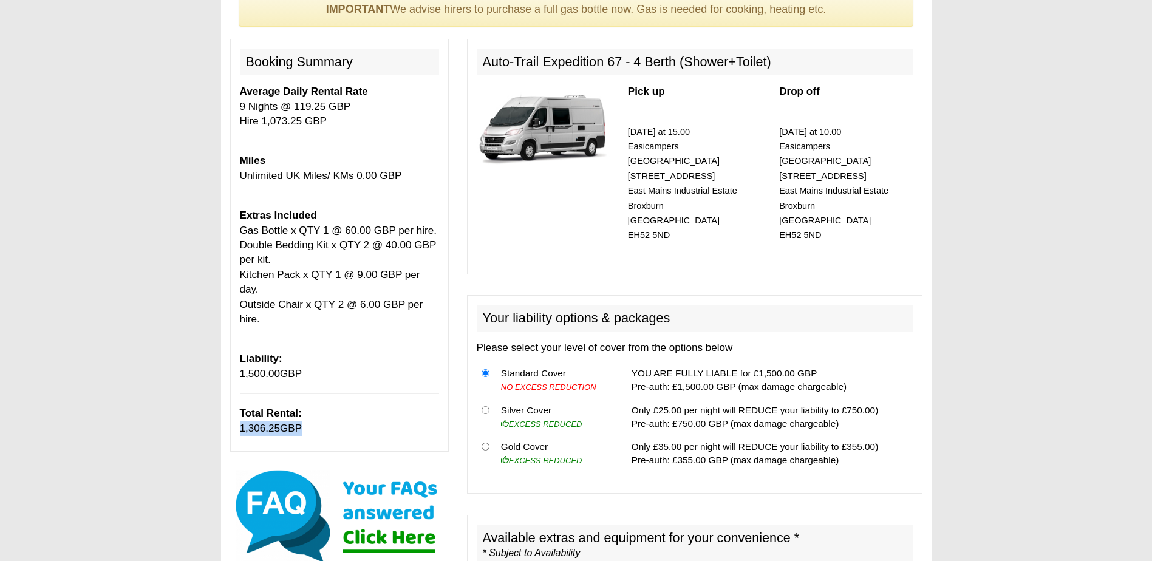
click at [247, 423] on span "1,306.25" at bounding box center [260, 429] width 41 height 12
drag, startPoint x: 247, startPoint y: 415, endPoint x: 285, endPoint y: 412, distance: 37.8
click at [285, 412] on p "Total Rental: 1,306.25 GBP" at bounding box center [339, 421] width 199 height 30
click at [272, 423] on span "1,306.25" at bounding box center [260, 429] width 41 height 12
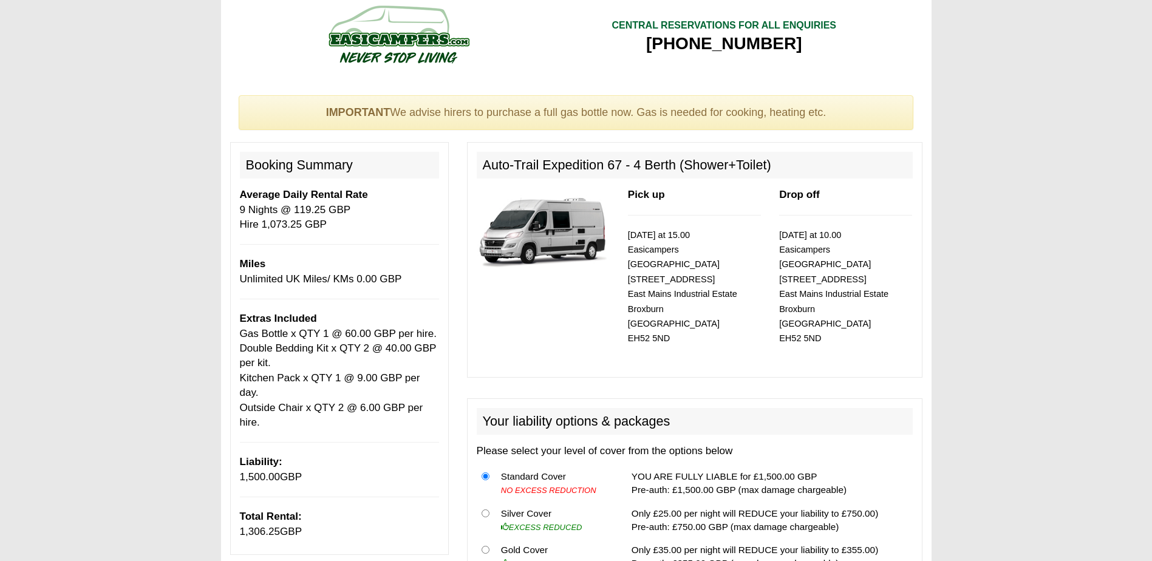
scroll to position [0, 0]
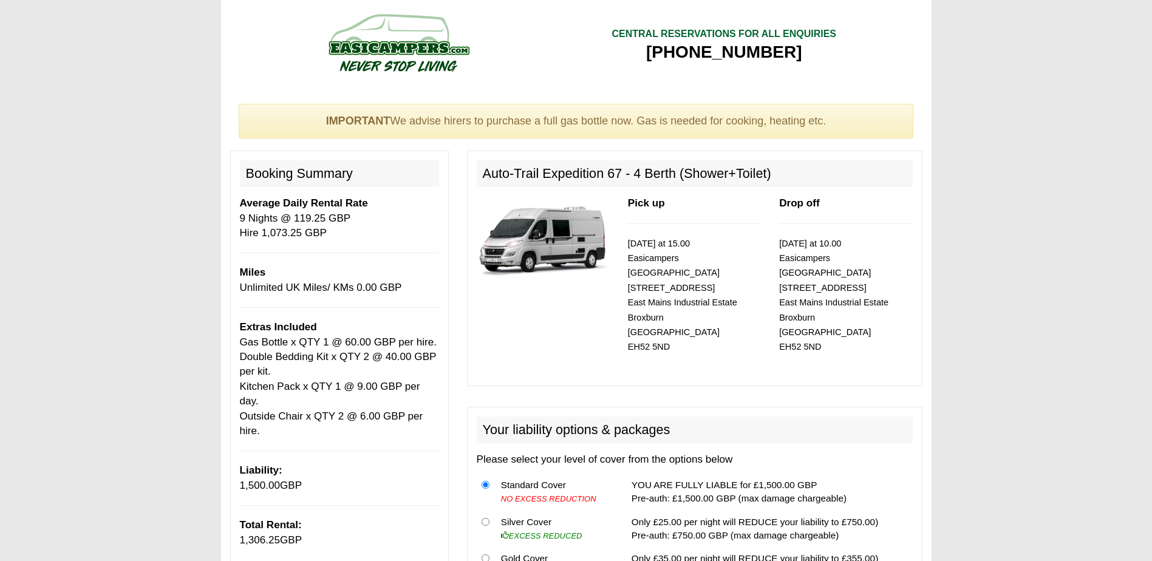
click at [533, 246] on img at bounding box center [543, 239] width 133 height 86
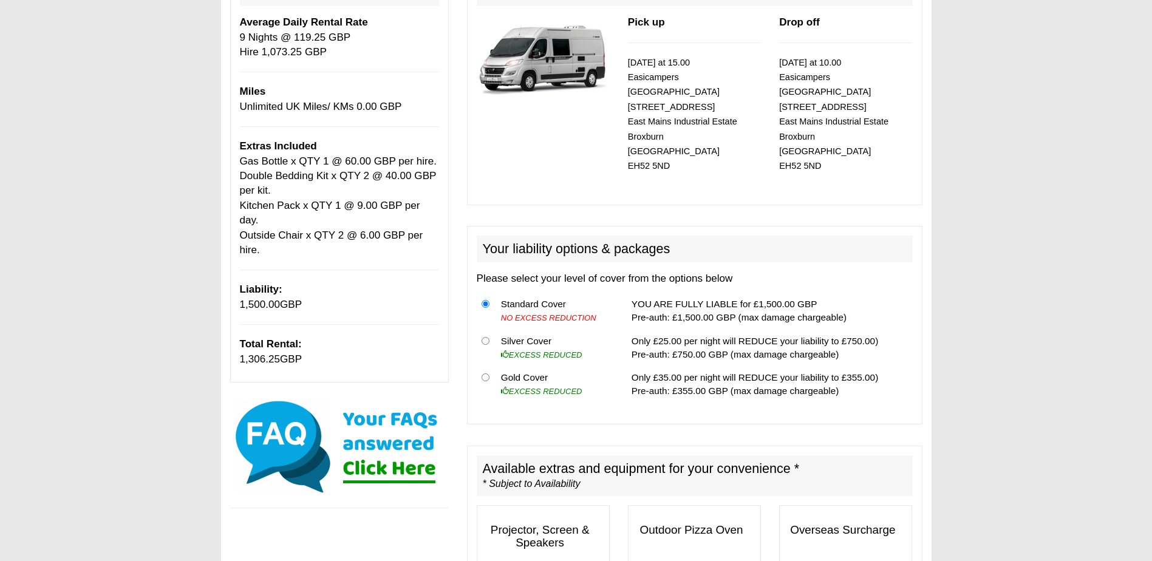
scroll to position [182, 0]
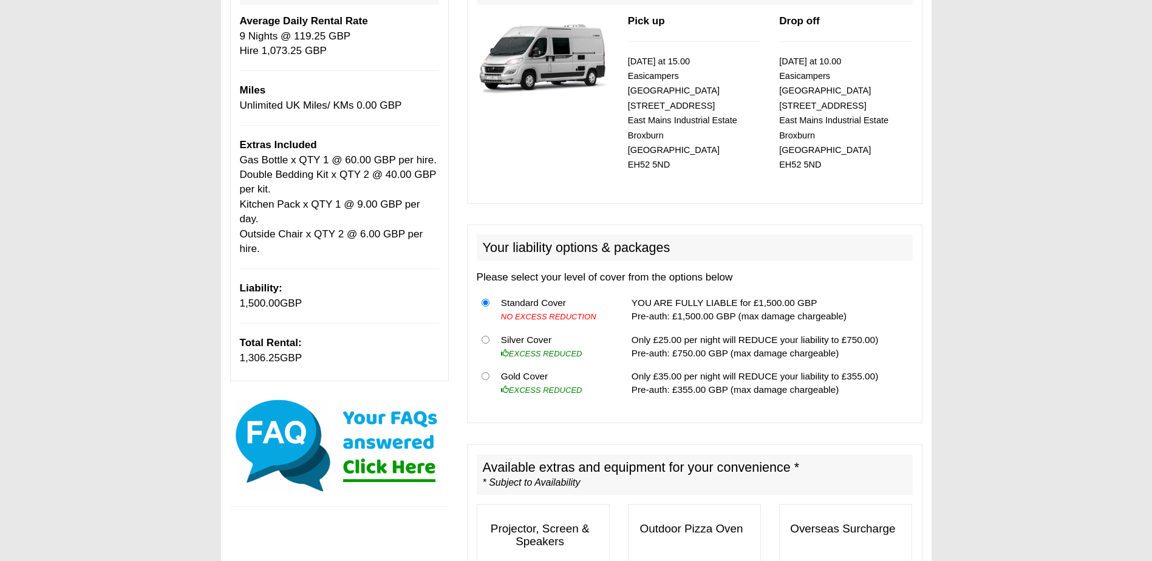
drag, startPoint x: 281, startPoint y: 344, endPoint x: 306, endPoint y: 346, distance: 25.6
click at [306, 346] on p "Total Rental: 1,306.25 GBP" at bounding box center [339, 351] width 199 height 30
